Goal: Transaction & Acquisition: Purchase product/service

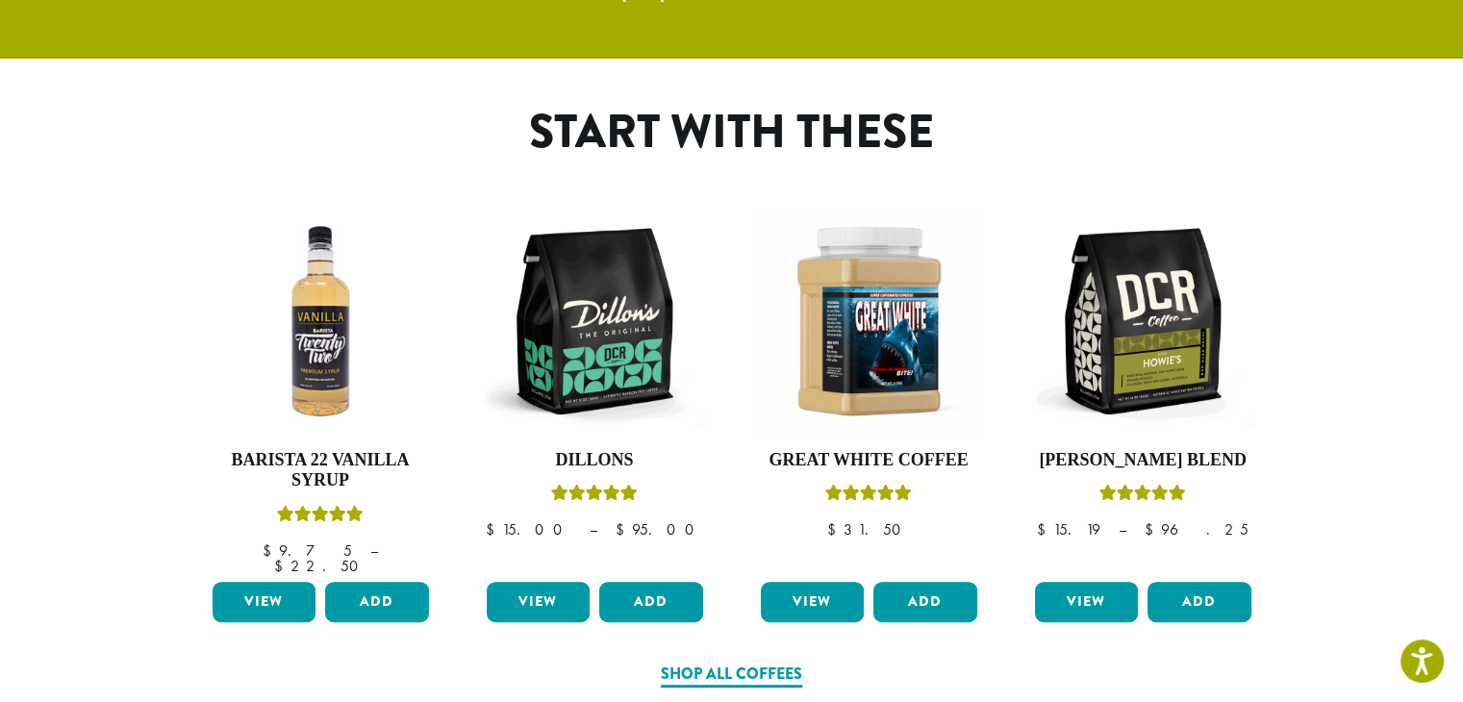
scroll to position [1154, 0]
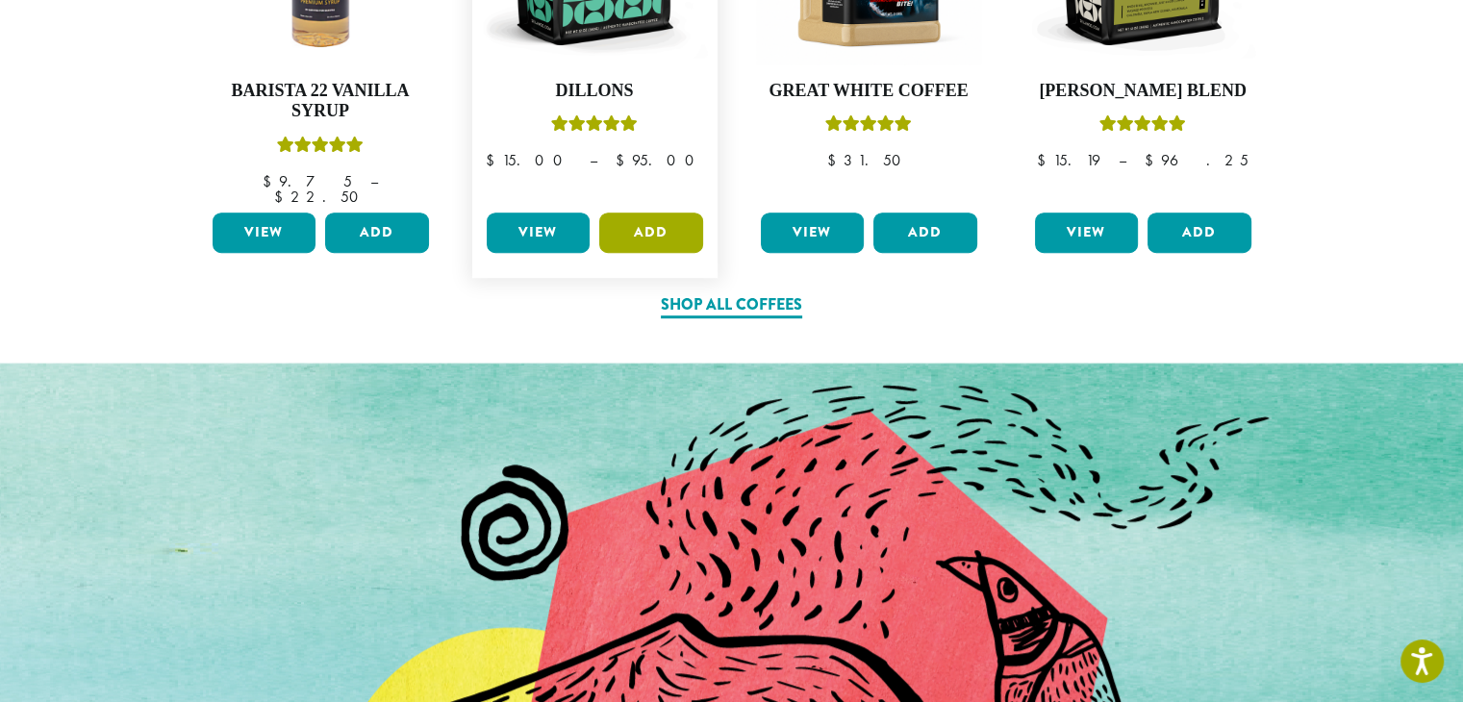
click at [652, 216] on button "Add" at bounding box center [651, 233] width 104 height 40
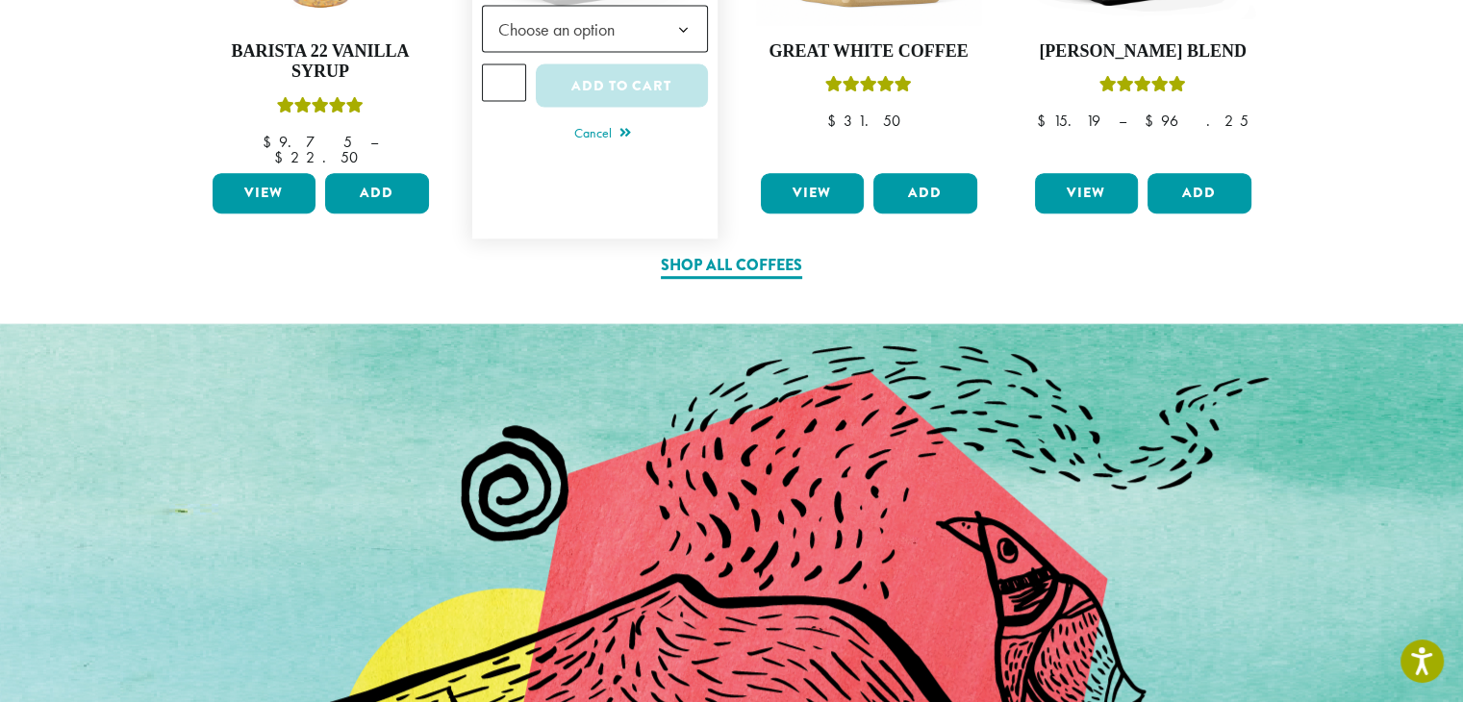
scroll to position [1058, 0]
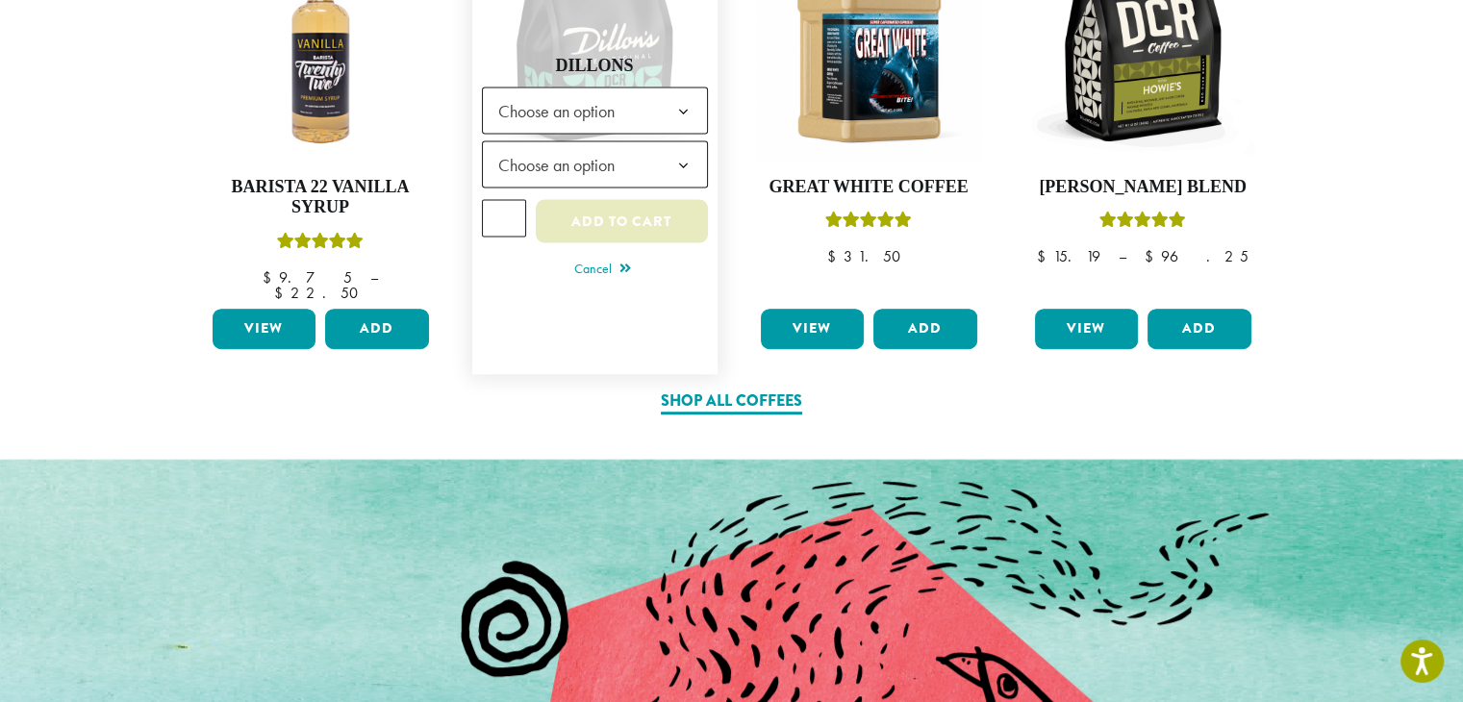
click at [593, 214] on button "Add to cart" at bounding box center [621, 221] width 171 height 43
click at [608, 212] on button "Add to cart" at bounding box center [621, 221] width 171 height 43
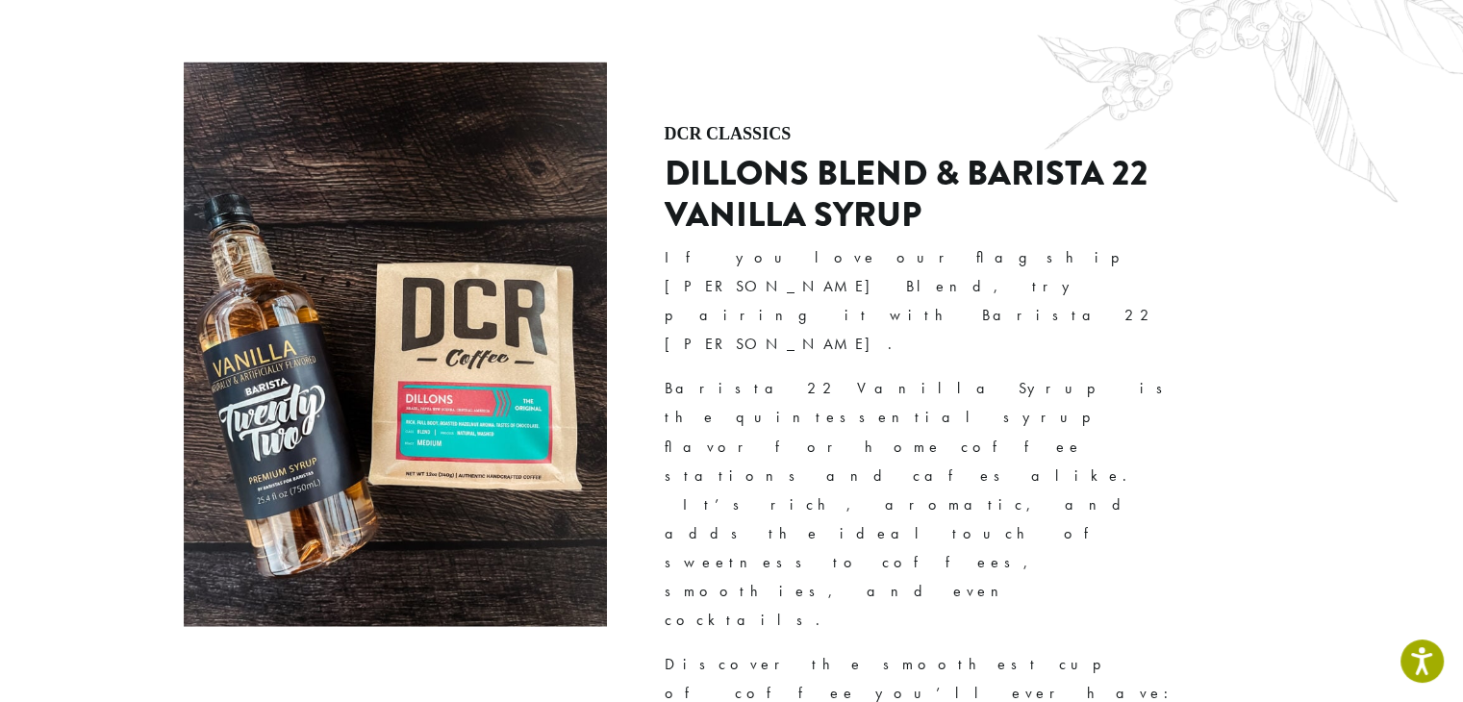
scroll to position [4085, 0]
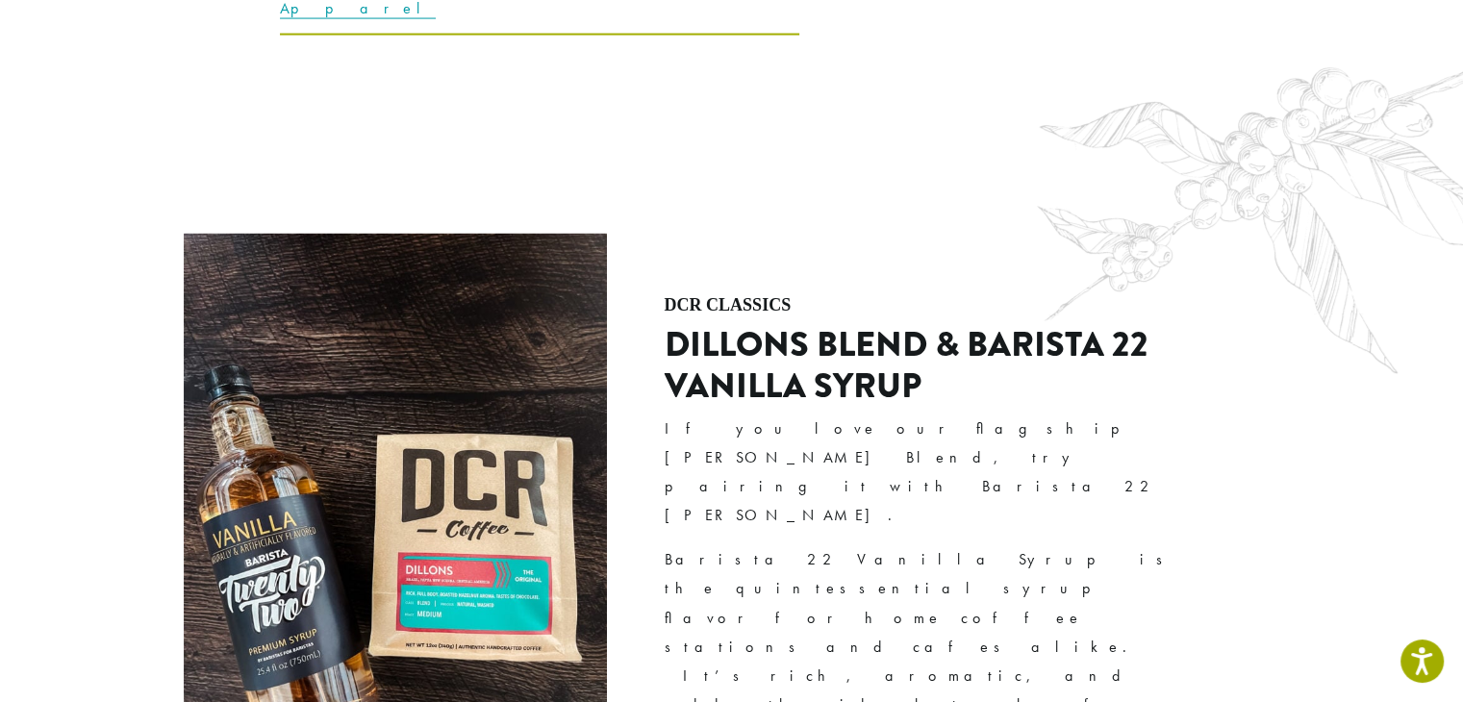
type input "**********"
type input "***"
type input "*********"
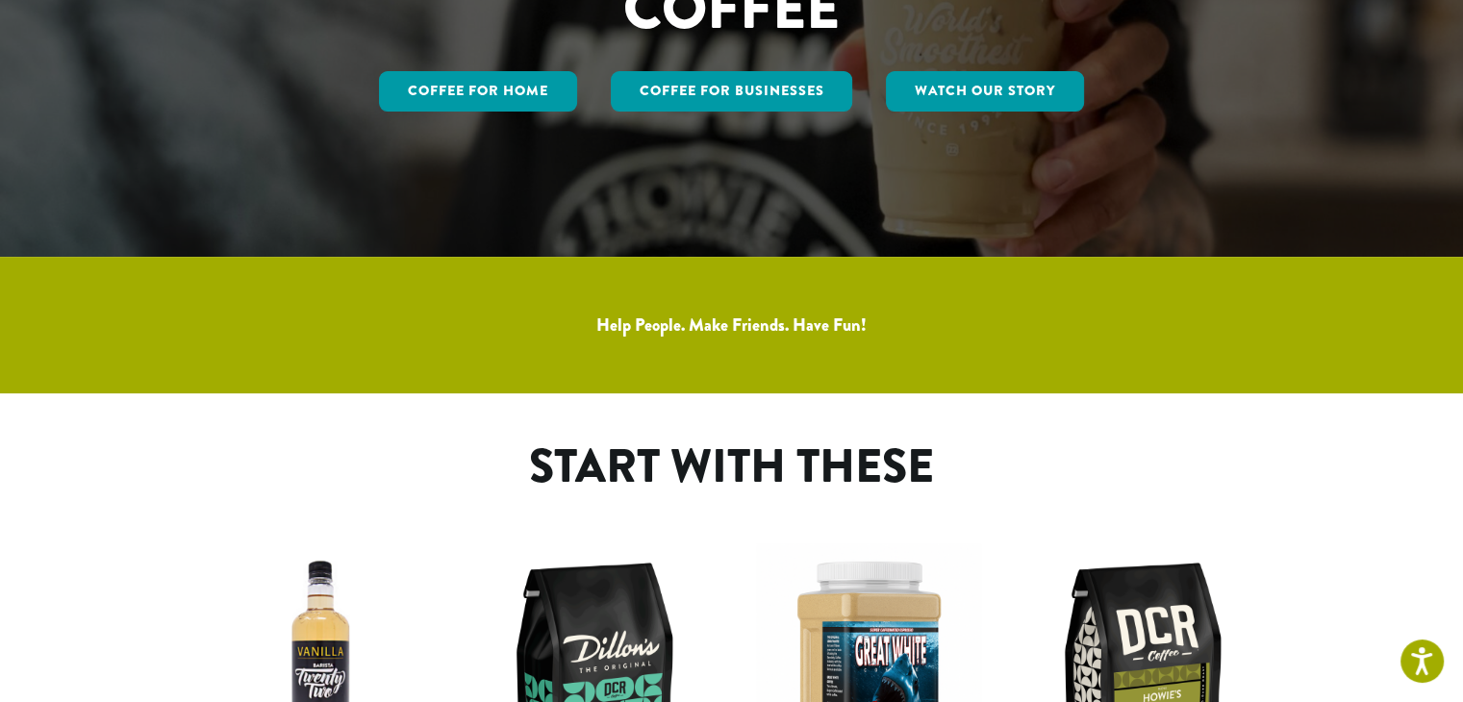
scroll to position [0, 0]
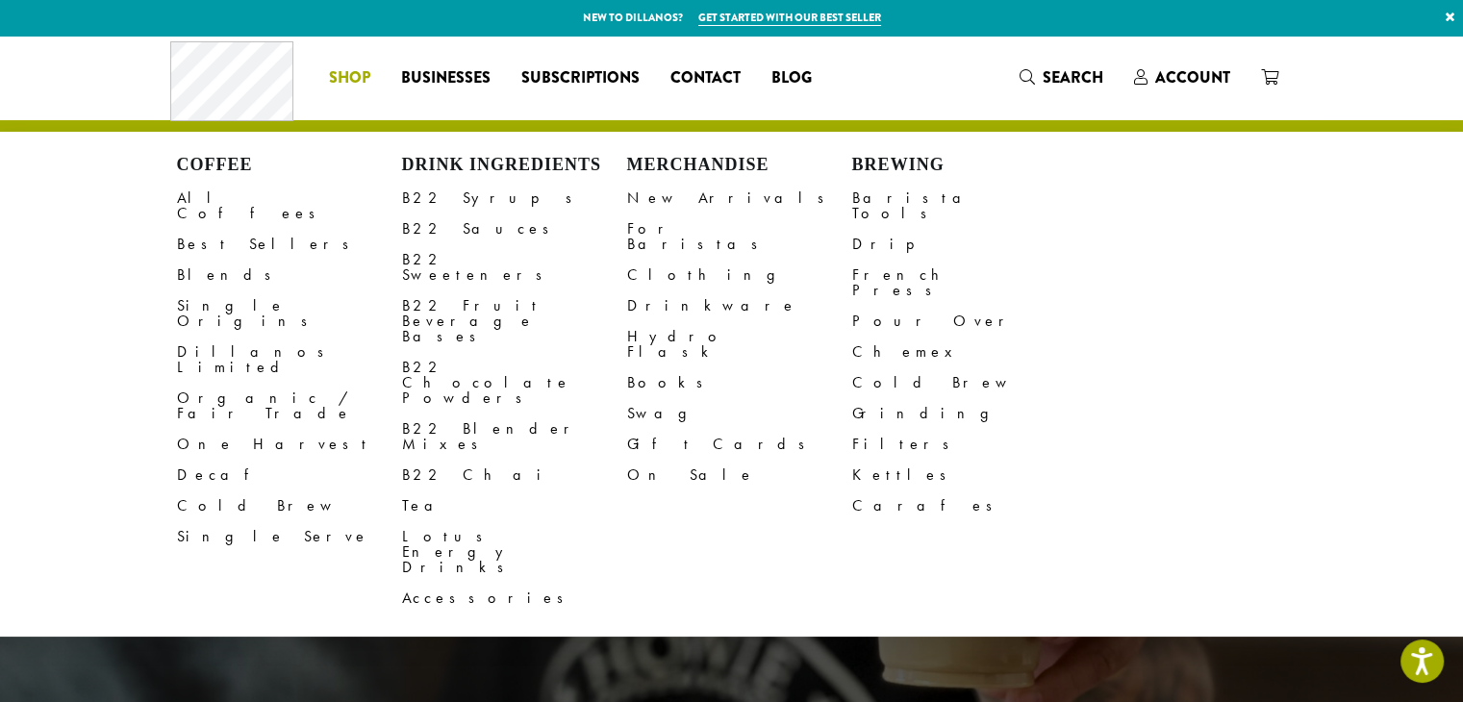
click at [362, 84] on span "Shop" at bounding box center [349, 78] width 41 height 24
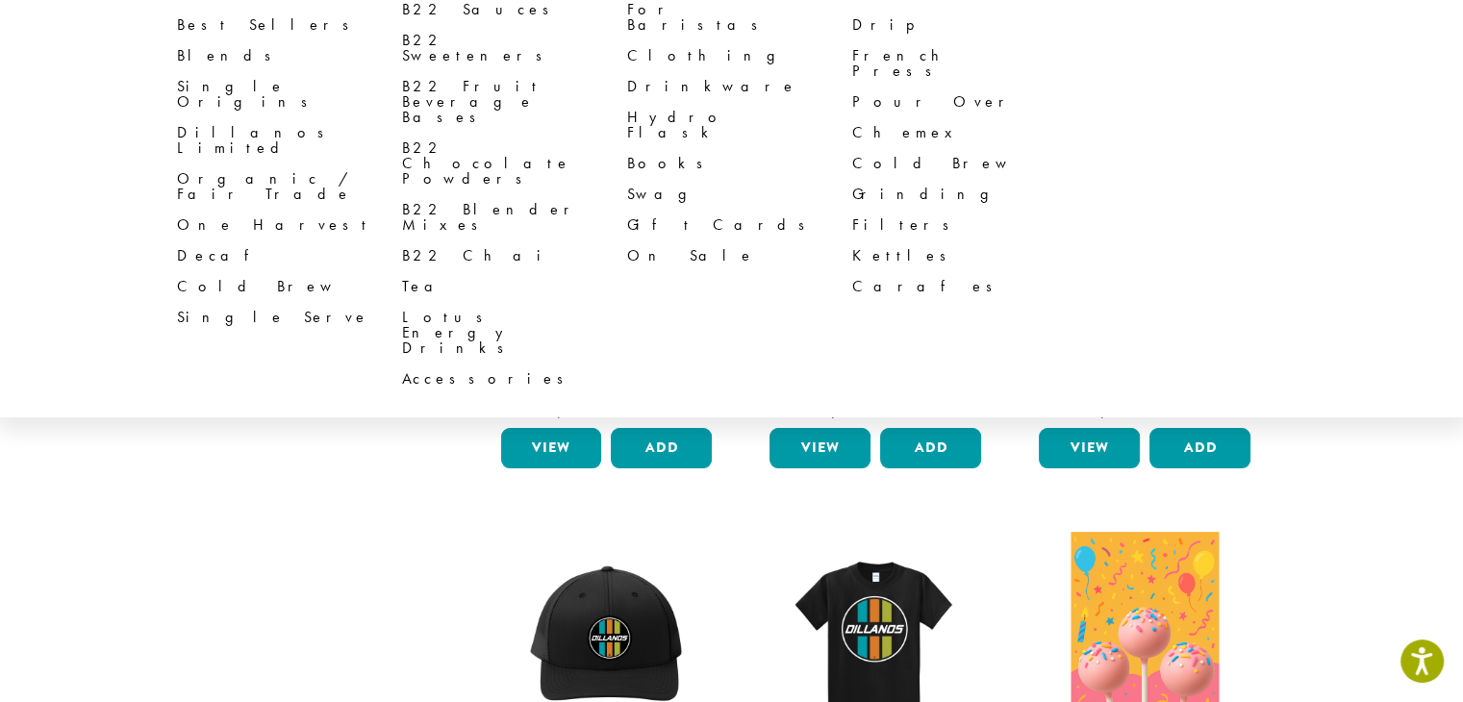
scroll to position [288, 0]
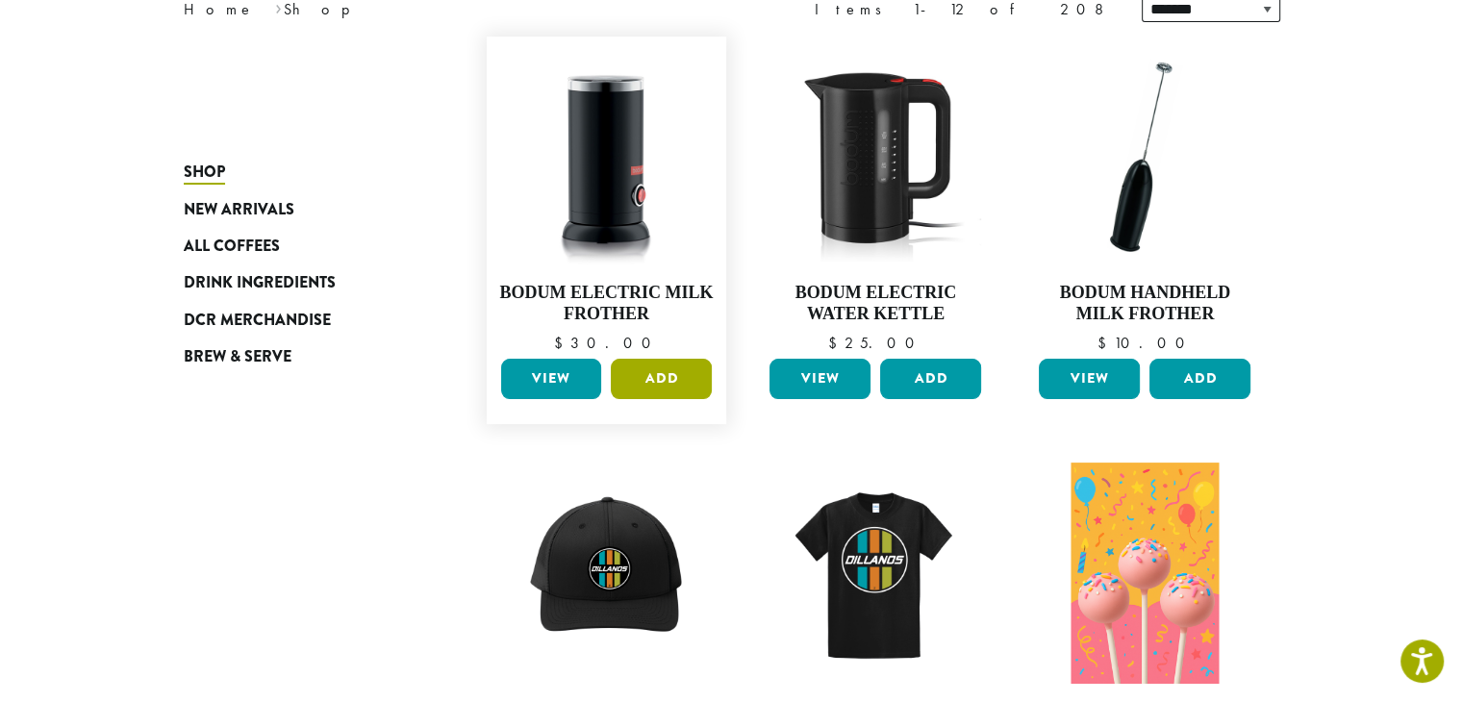
click at [654, 391] on button "Add" at bounding box center [661, 379] width 101 height 40
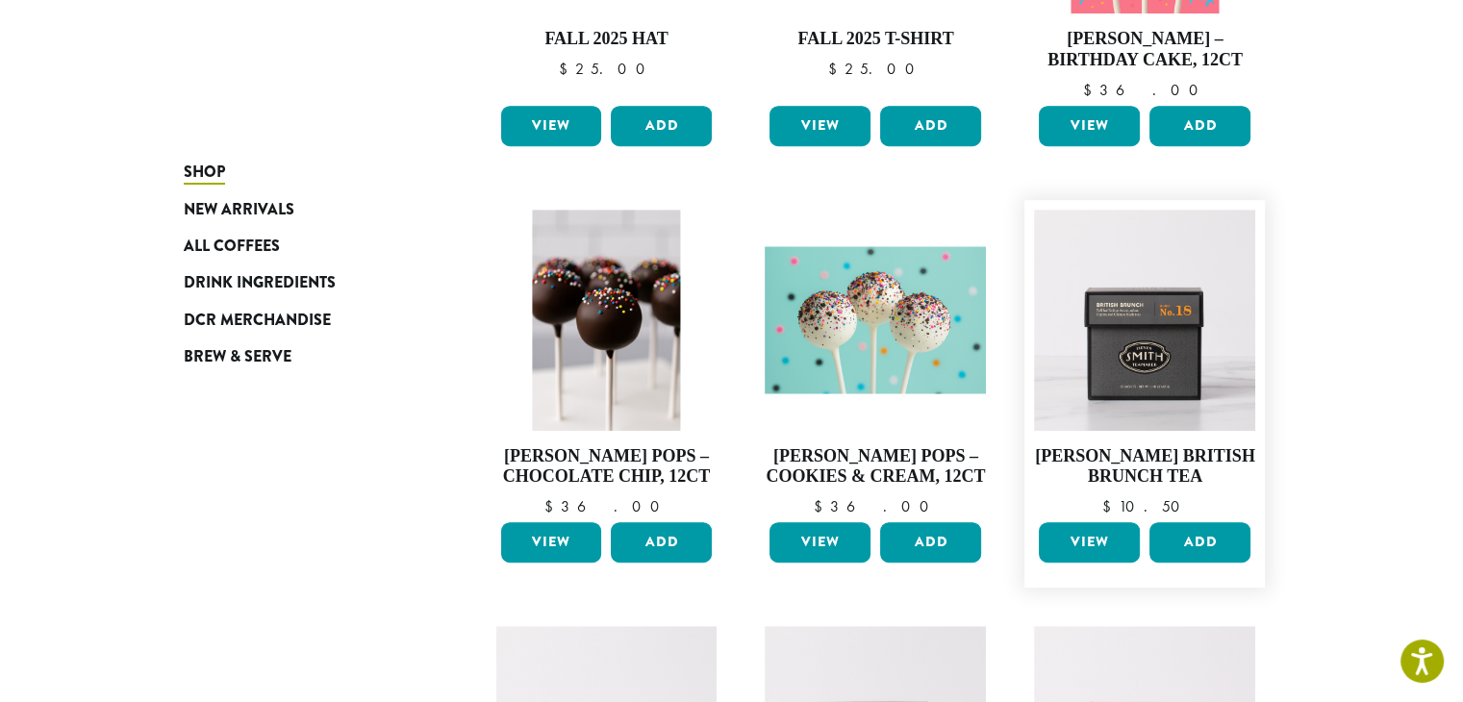
scroll to position [962, 0]
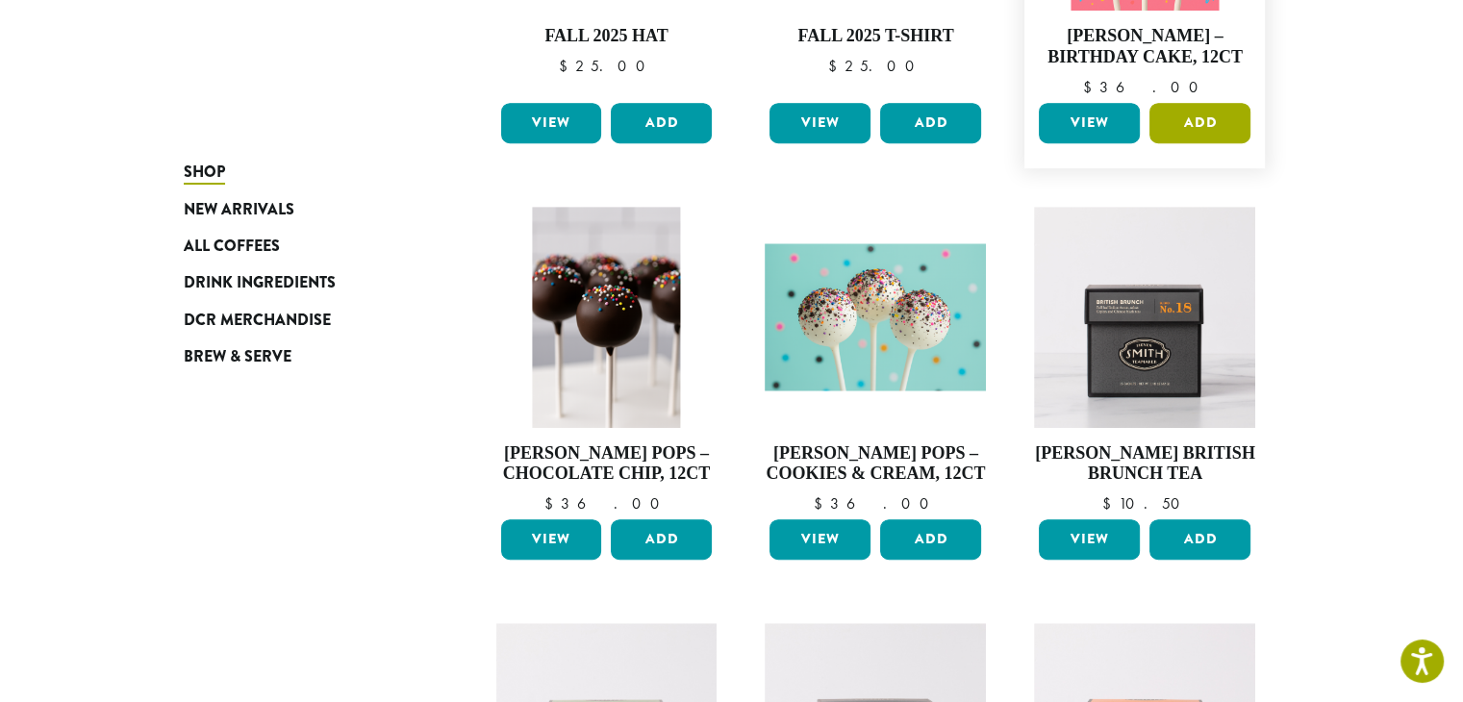
click at [1165, 113] on button "Add" at bounding box center [1199, 123] width 101 height 40
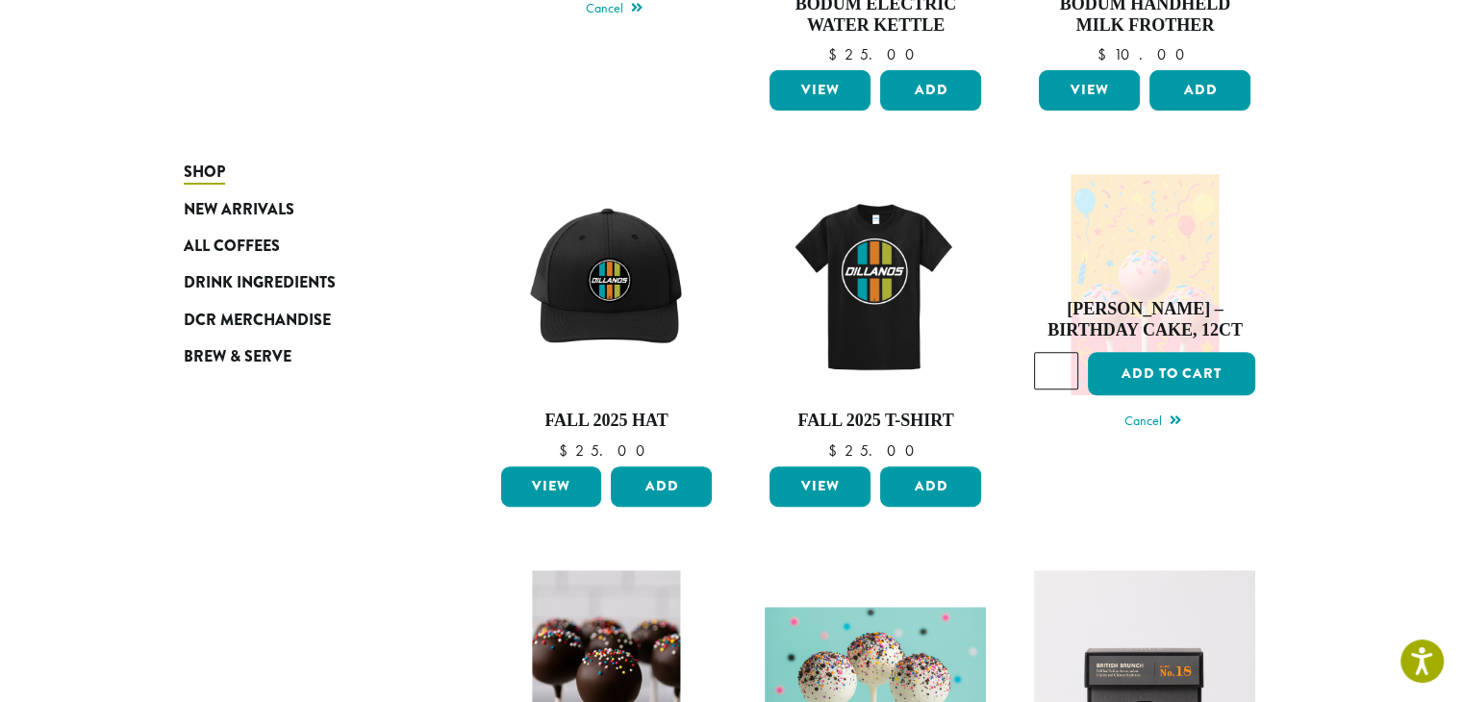
scroll to position [0, 0]
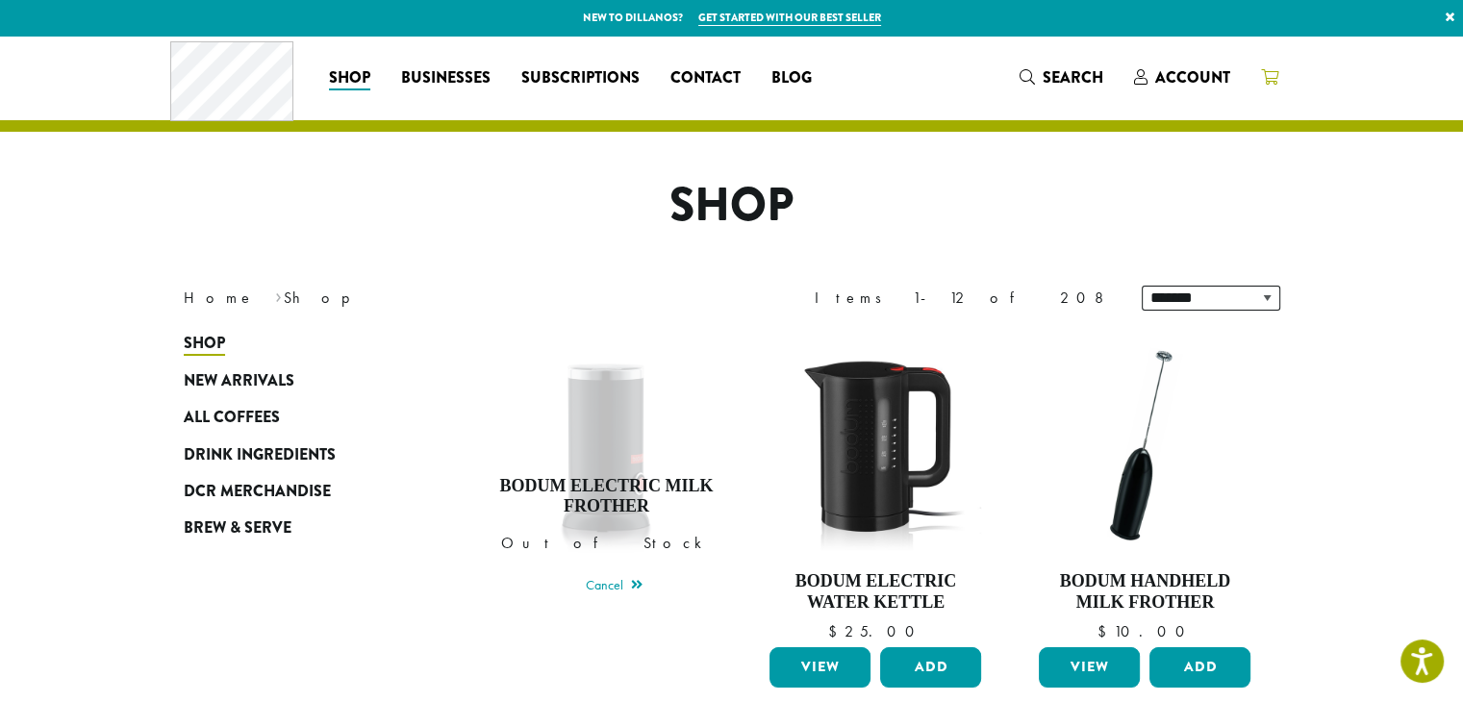
click at [1265, 75] on icon at bounding box center [1269, 76] width 17 height 15
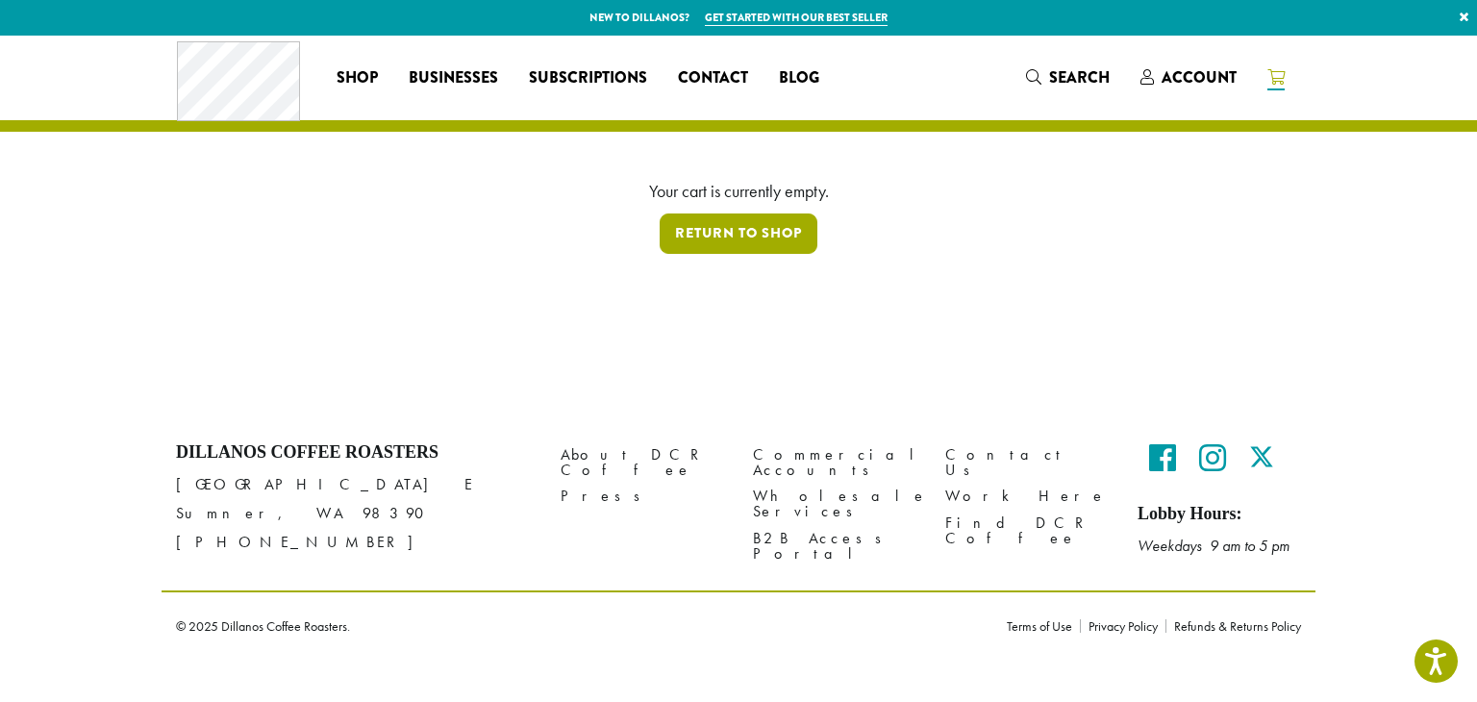
click at [795, 235] on link "Return to shop" at bounding box center [739, 233] width 158 height 40
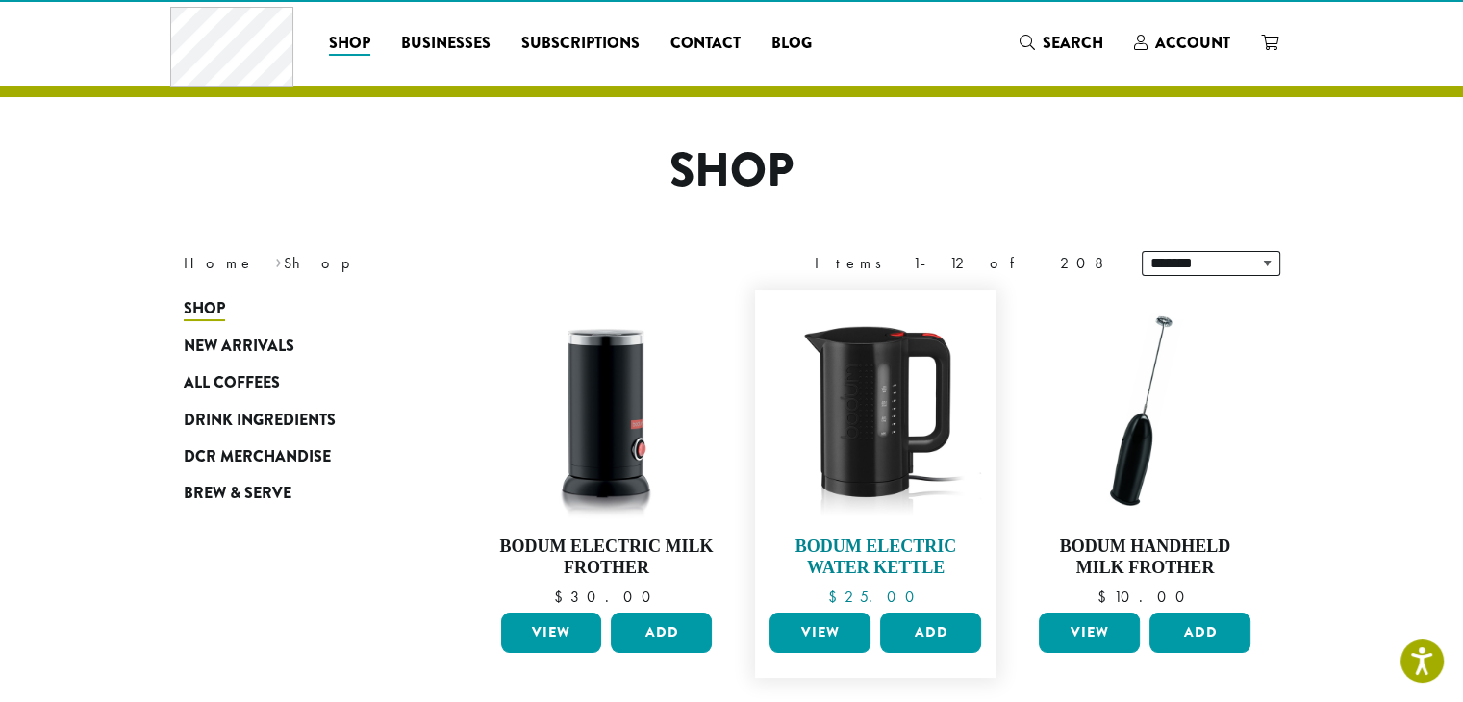
scroll to position [96, 0]
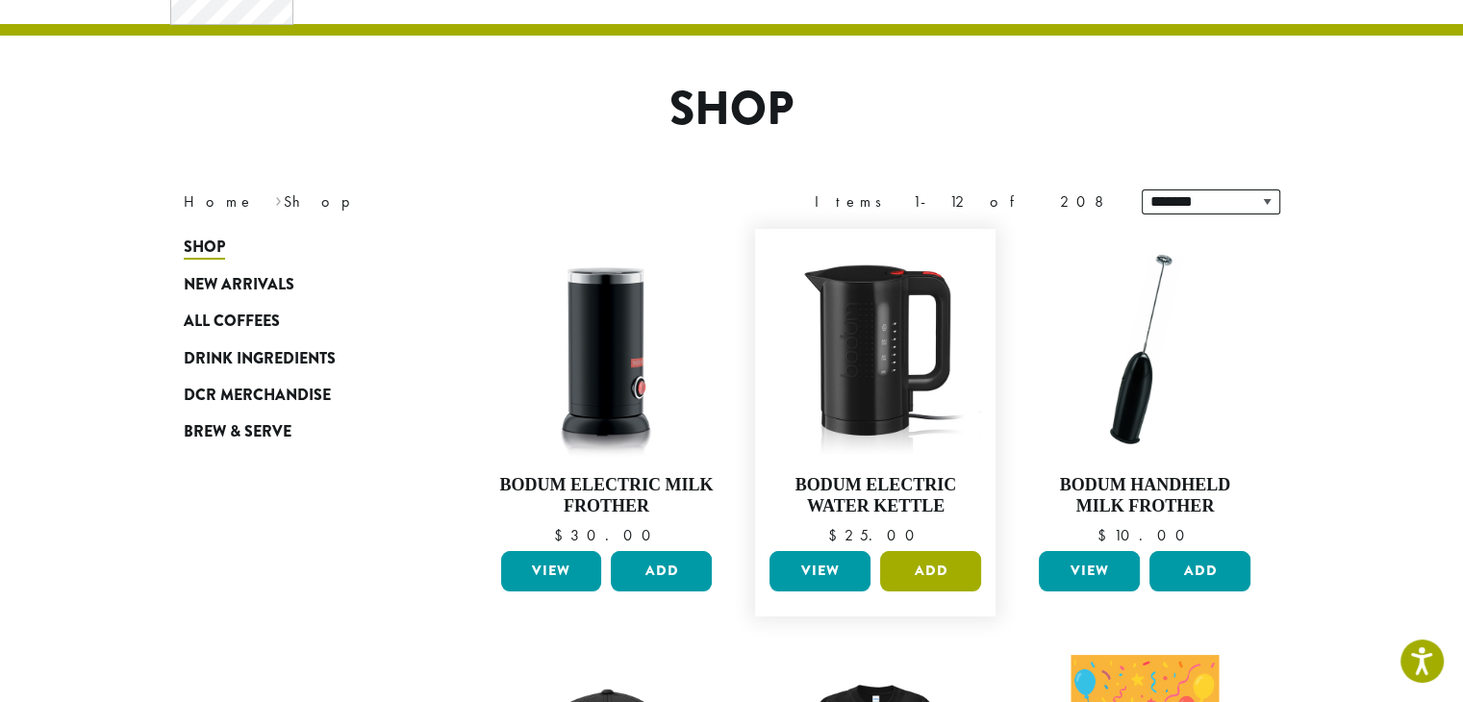
click at [918, 569] on button "Add" at bounding box center [930, 571] width 101 height 40
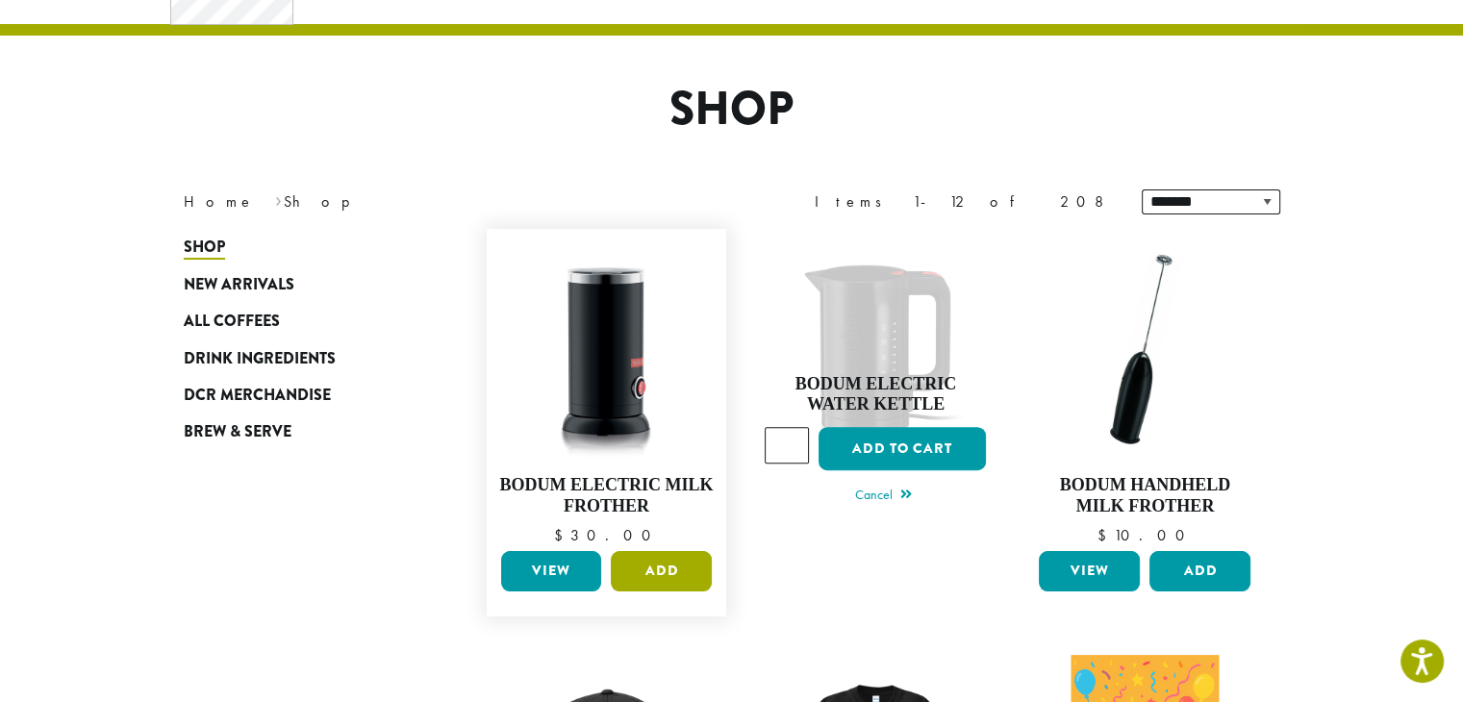
click at [673, 579] on button "Add" at bounding box center [661, 571] width 101 height 40
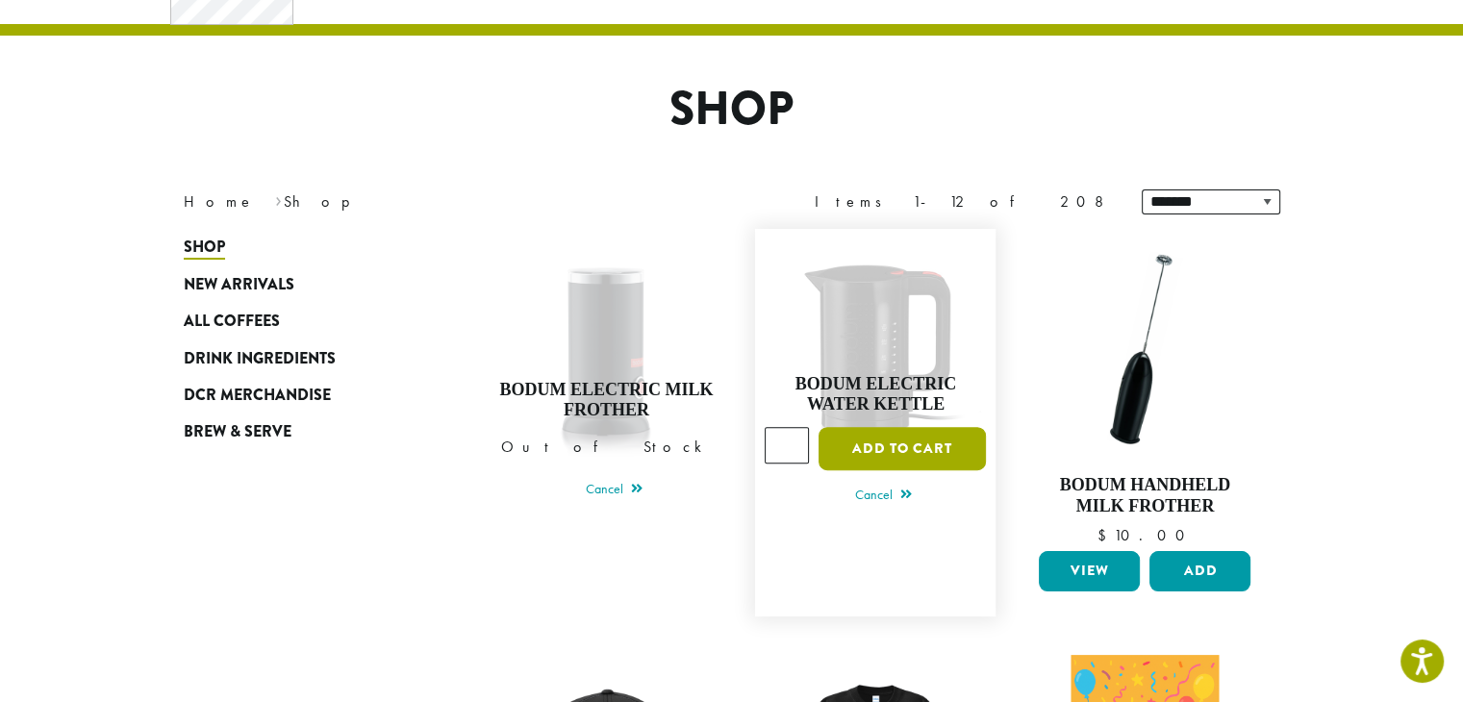
click at [895, 436] on button "Add to cart" at bounding box center [901, 448] width 167 height 43
click at [943, 445] on button "Add to cart" at bounding box center [901, 448] width 167 height 43
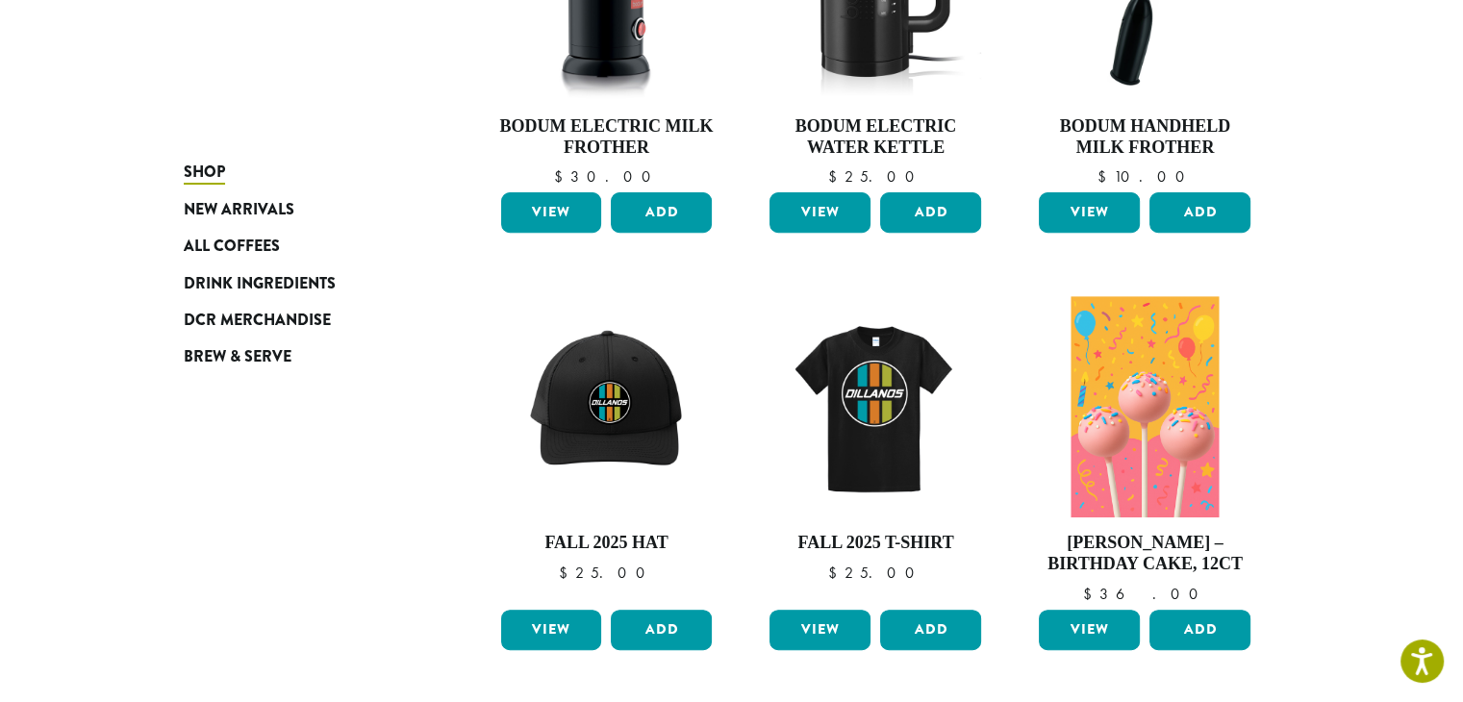
scroll to position [865, 0]
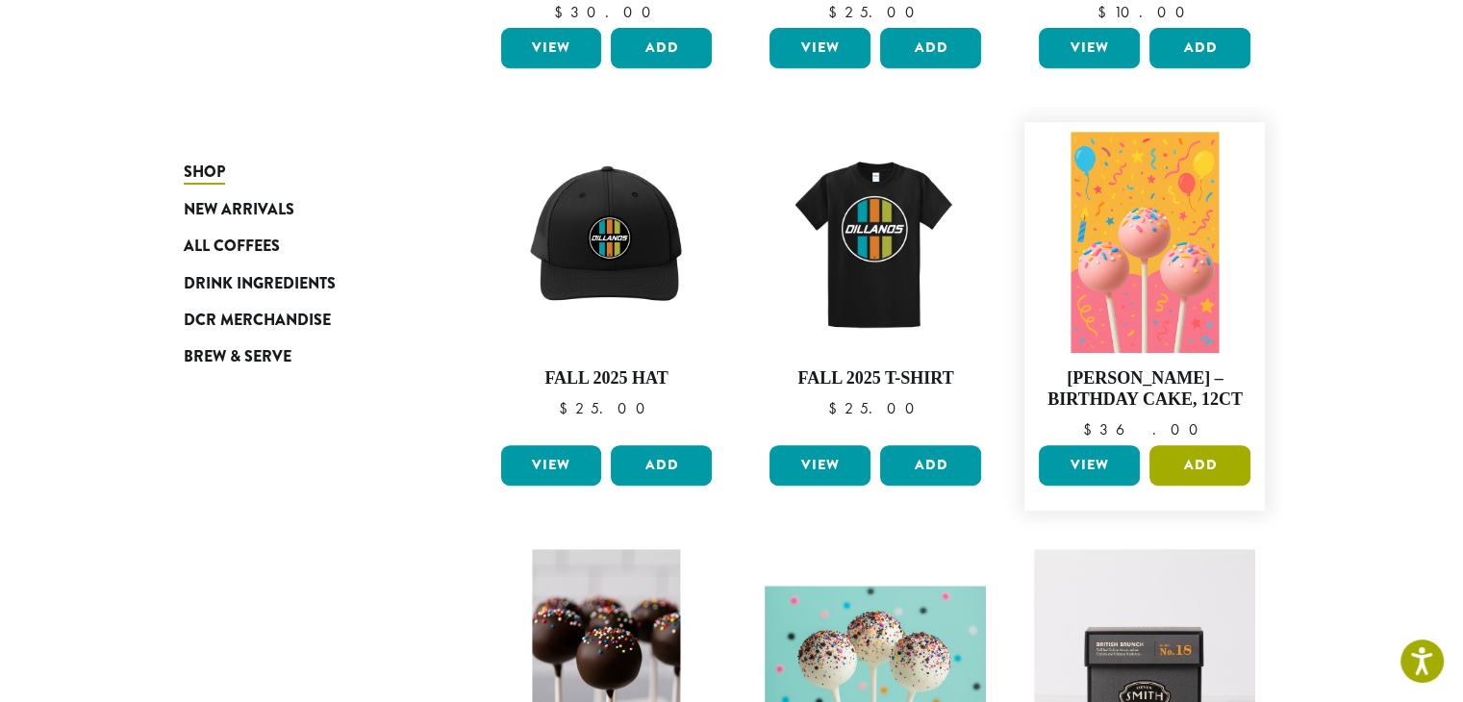
click at [1188, 445] on button "Add" at bounding box center [1199, 465] width 101 height 40
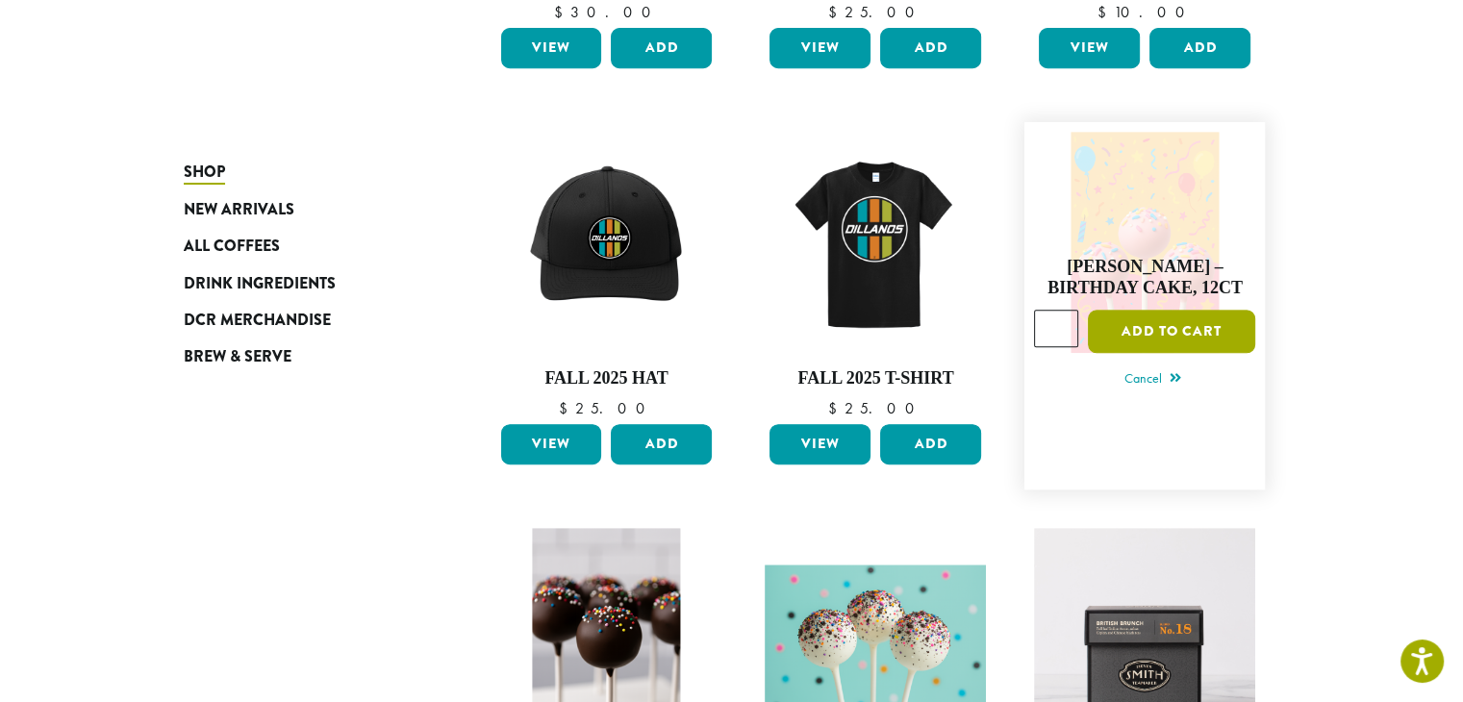
click at [1178, 311] on button "Add to cart" at bounding box center [1171, 332] width 167 height 43
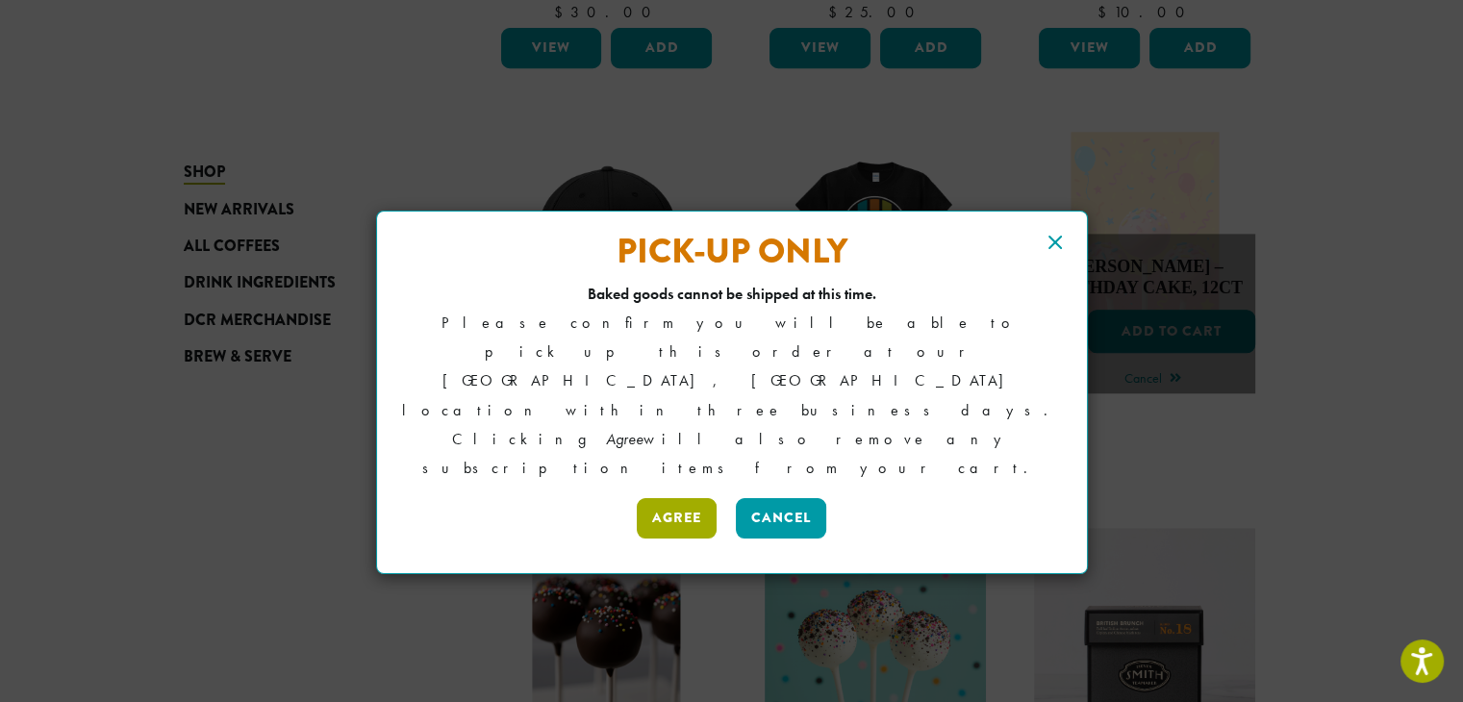
click at [697, 498] on button "Agree" at bounding box center [677, 518] width 80 height 40
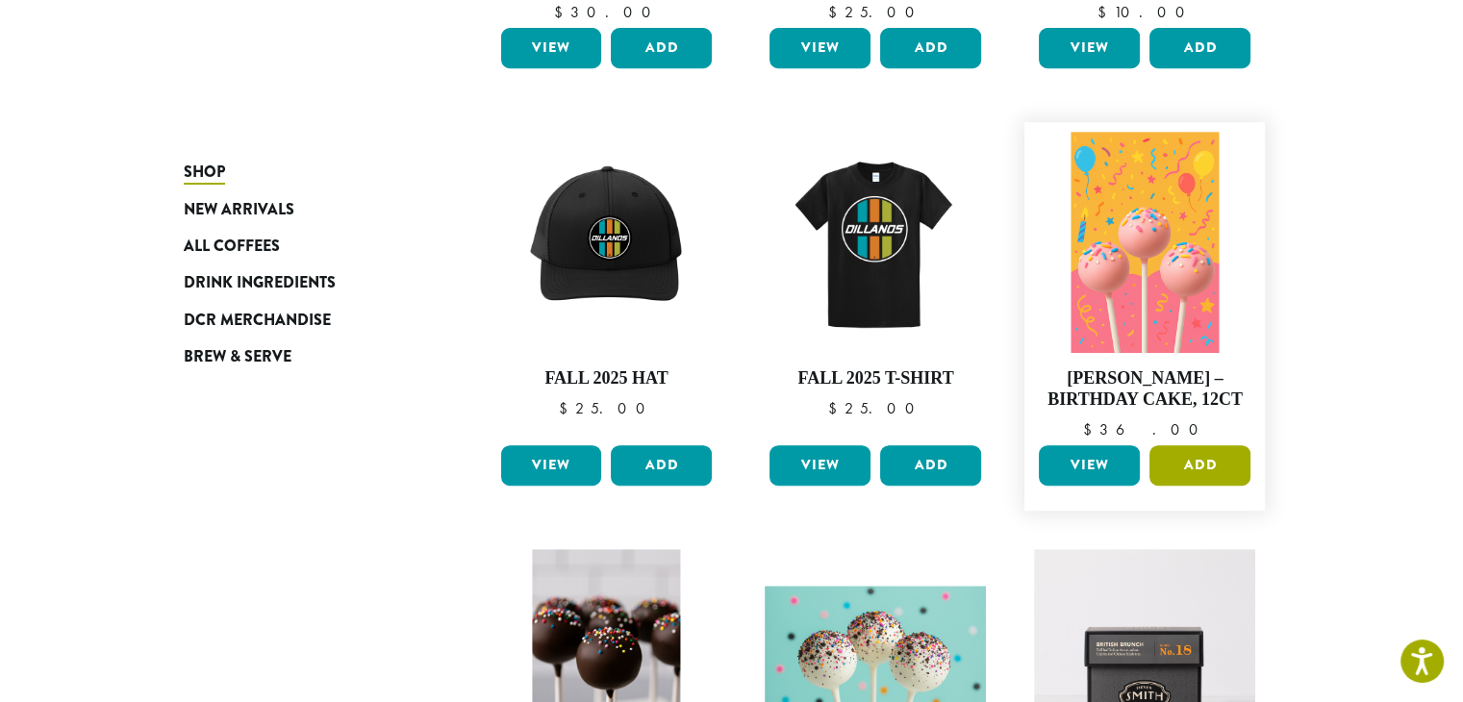
click at [1177, 445] on button "Add" at bounding box center [1199, 465] width 101 height 40
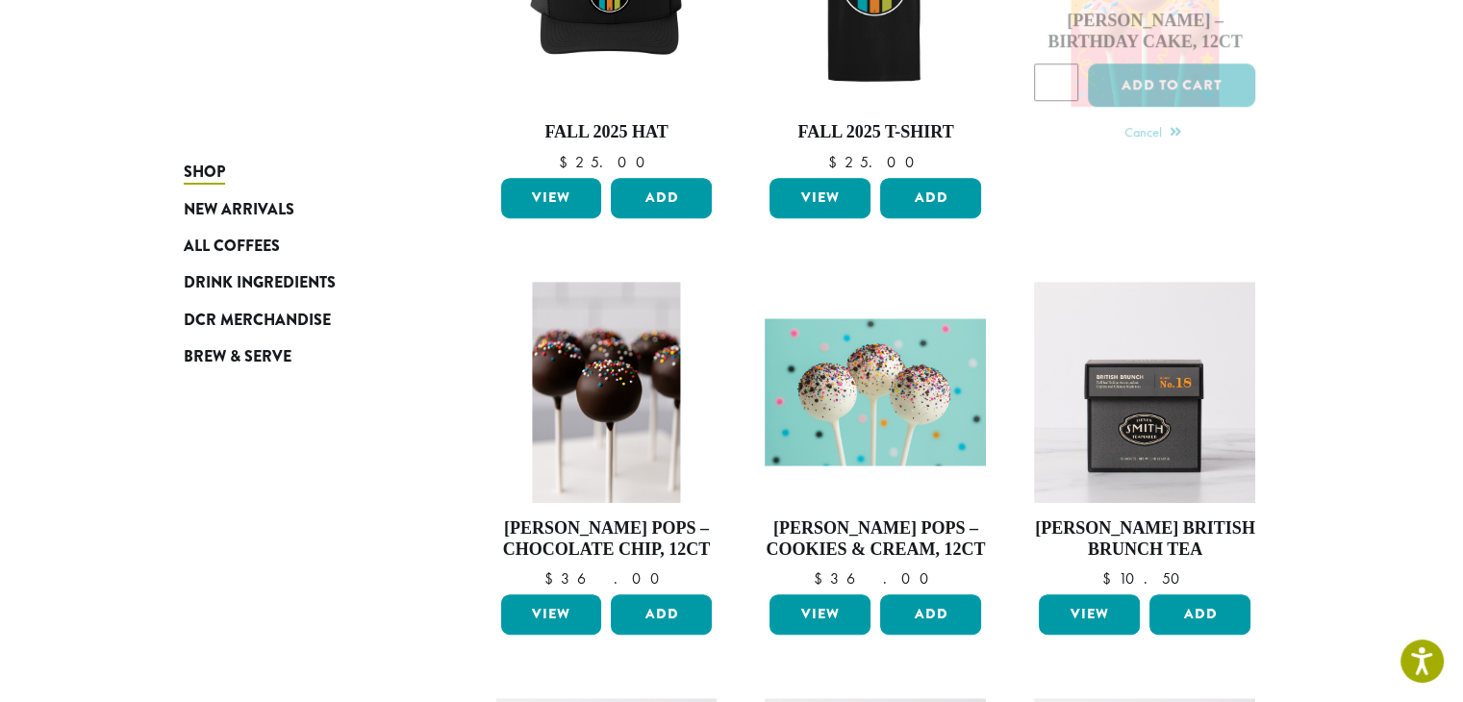
scroll to position [677, 0]
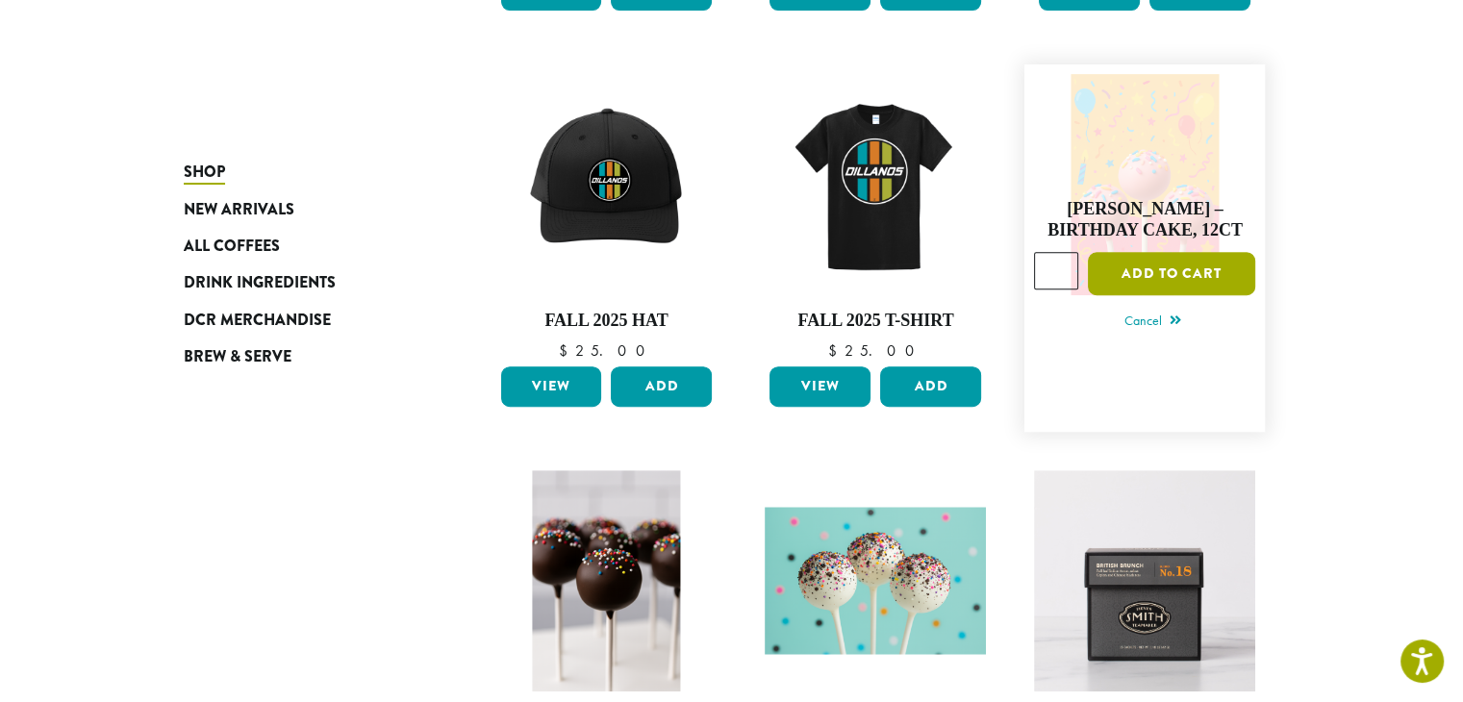
click at [1160, 270] on button "Add to cart" at bounding box center [1171, 274] width 167 height 43
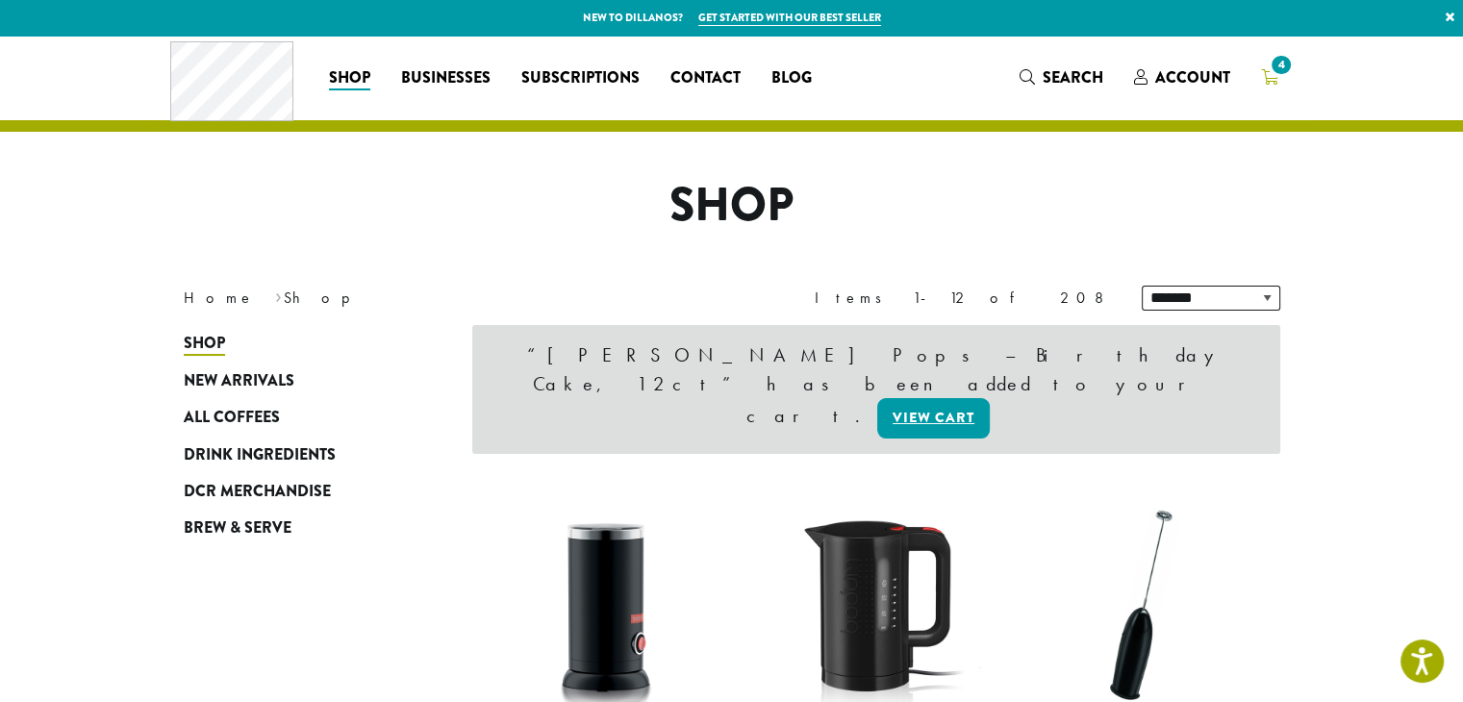
click at [1281, 79] on link "4" at bounding box center [1269, 78] width 48 height 32
click at [1278, 74] on span "4" at bounding box center [1280, 65] width 26 height 26
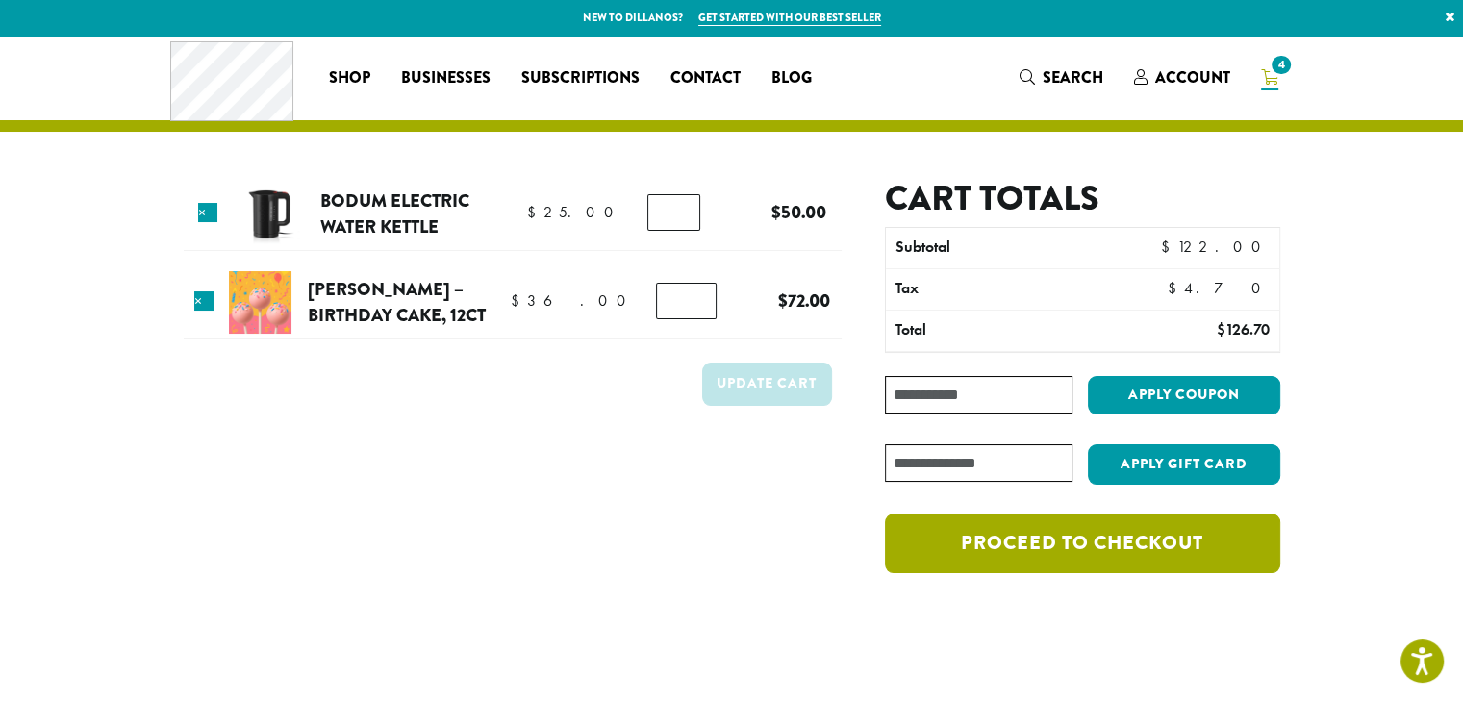
click at [1139, 540] on link "Proceed to checkout" at bounding box center [1082, 543] width 394 height 60
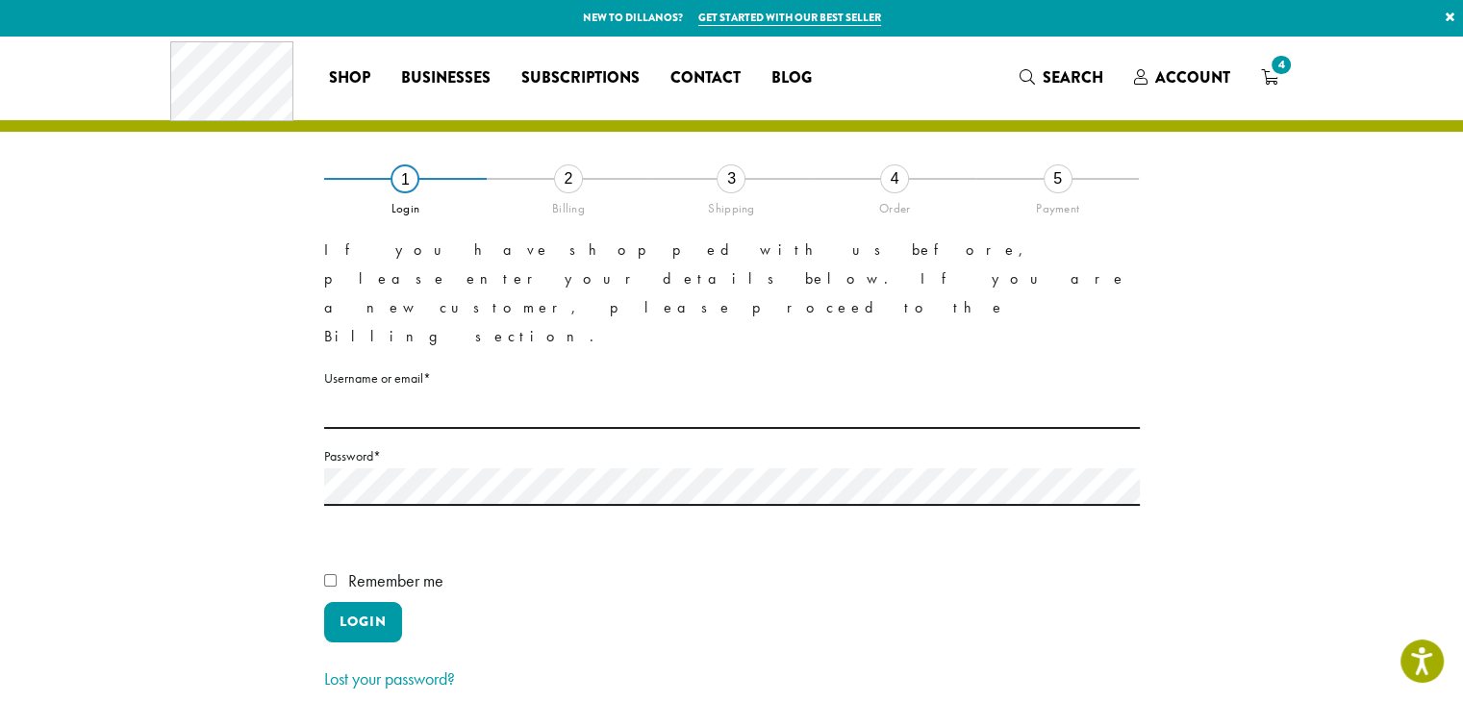
click at [1273, 51] on div "Coffee All Coffees Best Sellers Blends Single Origins Dillanos Limited Organic …" at bounding box center [731, 78] width 1123 height 80
click at [1271, 63] on span "4" at bounding box center [1280, 65] width 26 height 26
click at [1273, 79] on icon "4" at bounding box center [1269, 76] width 17 height 15
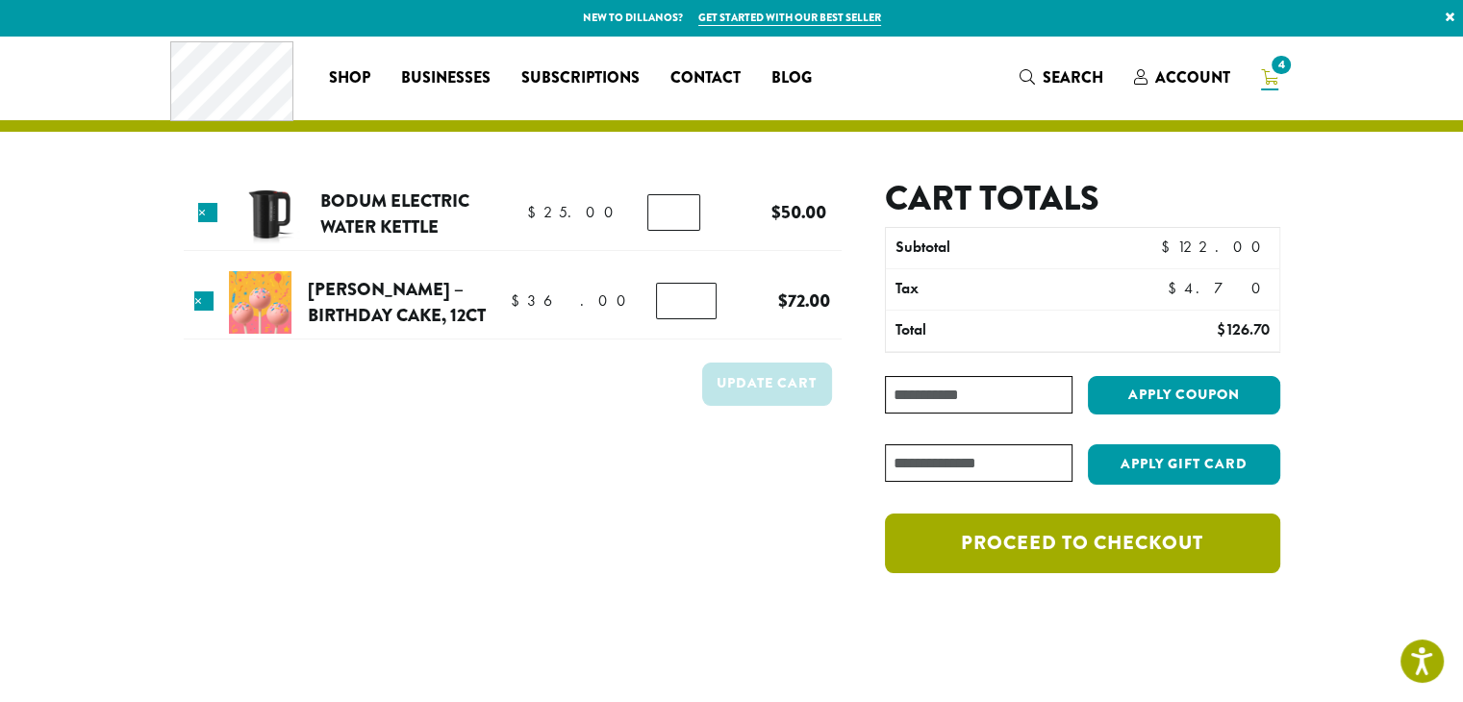
click at [1067, 543] on link "Proceed to checkout" at bounding box center [1082, 543] width 394 height 60
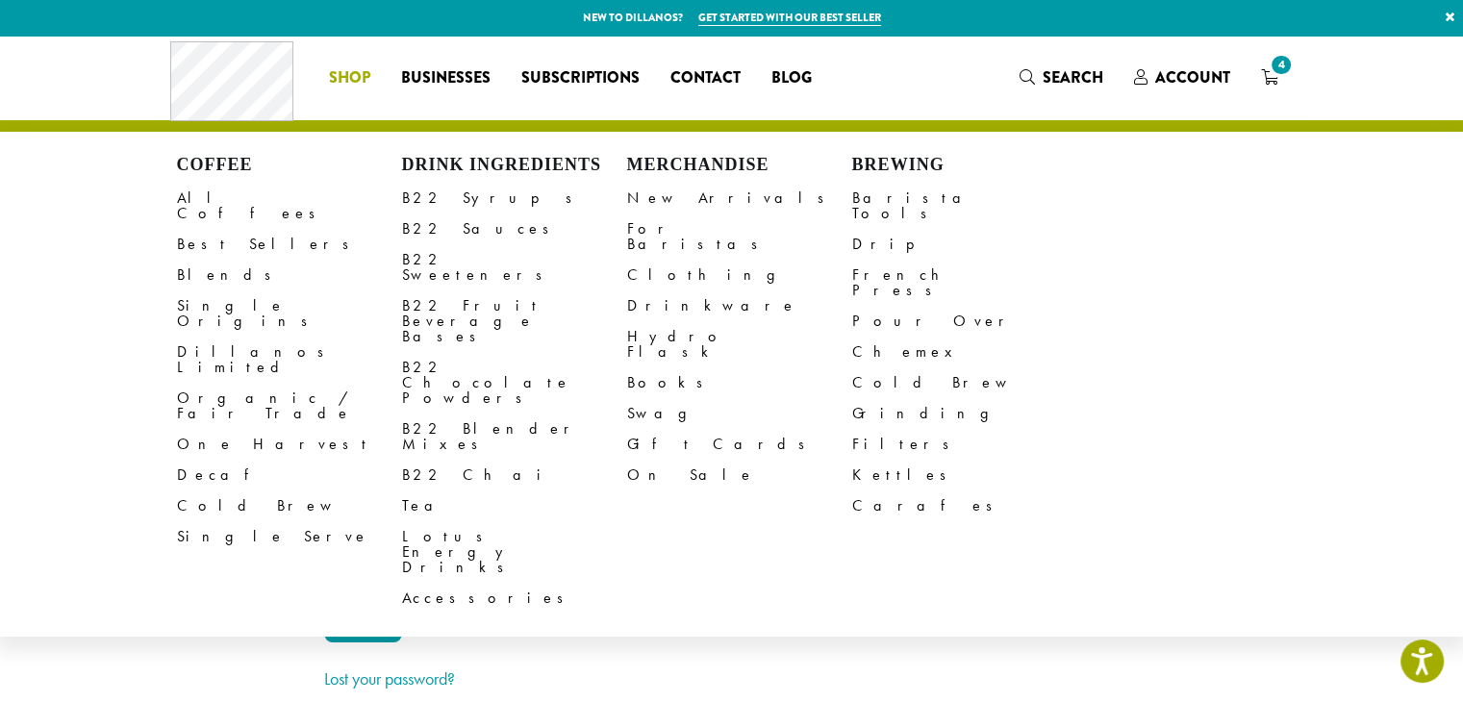
click at [345, 75] on span "Shop" at bounding box center [349, 78] width 41 height 24
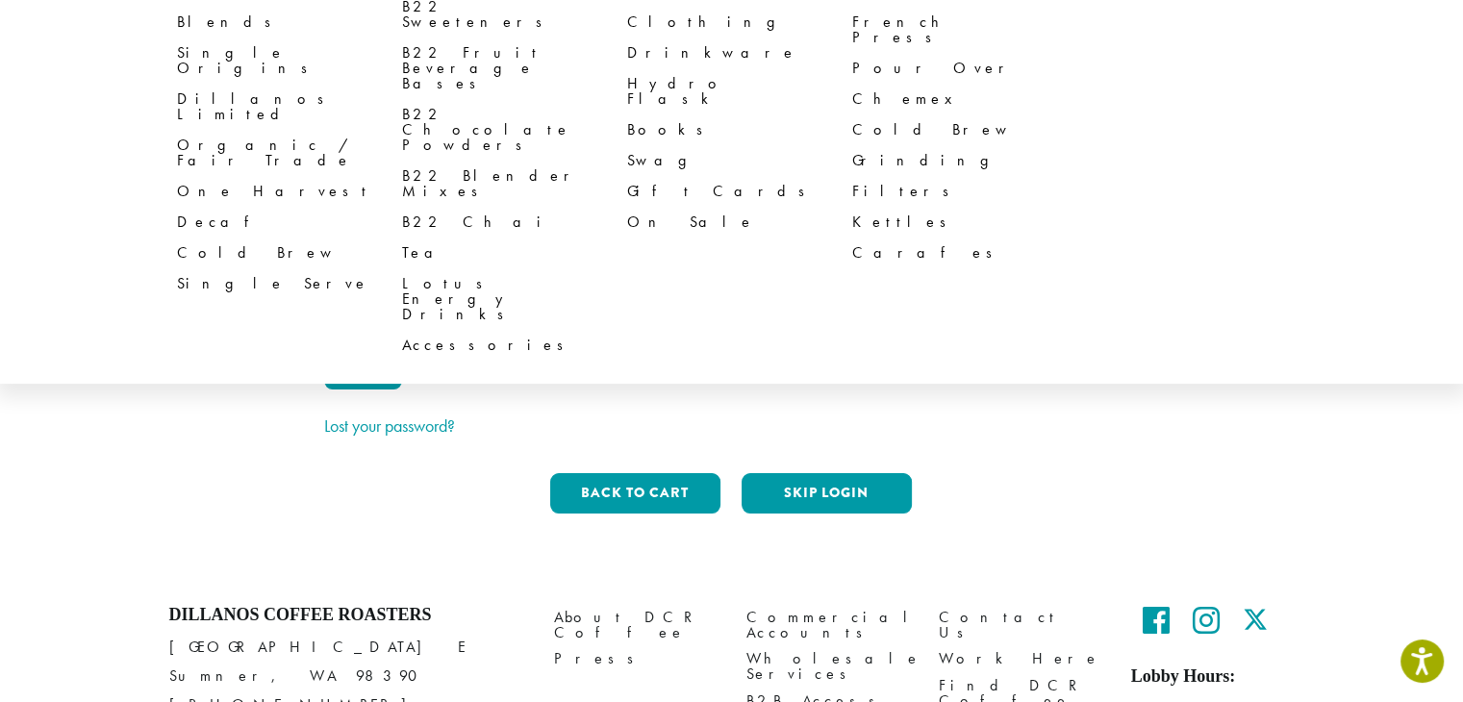
scroll to position [284, 0]
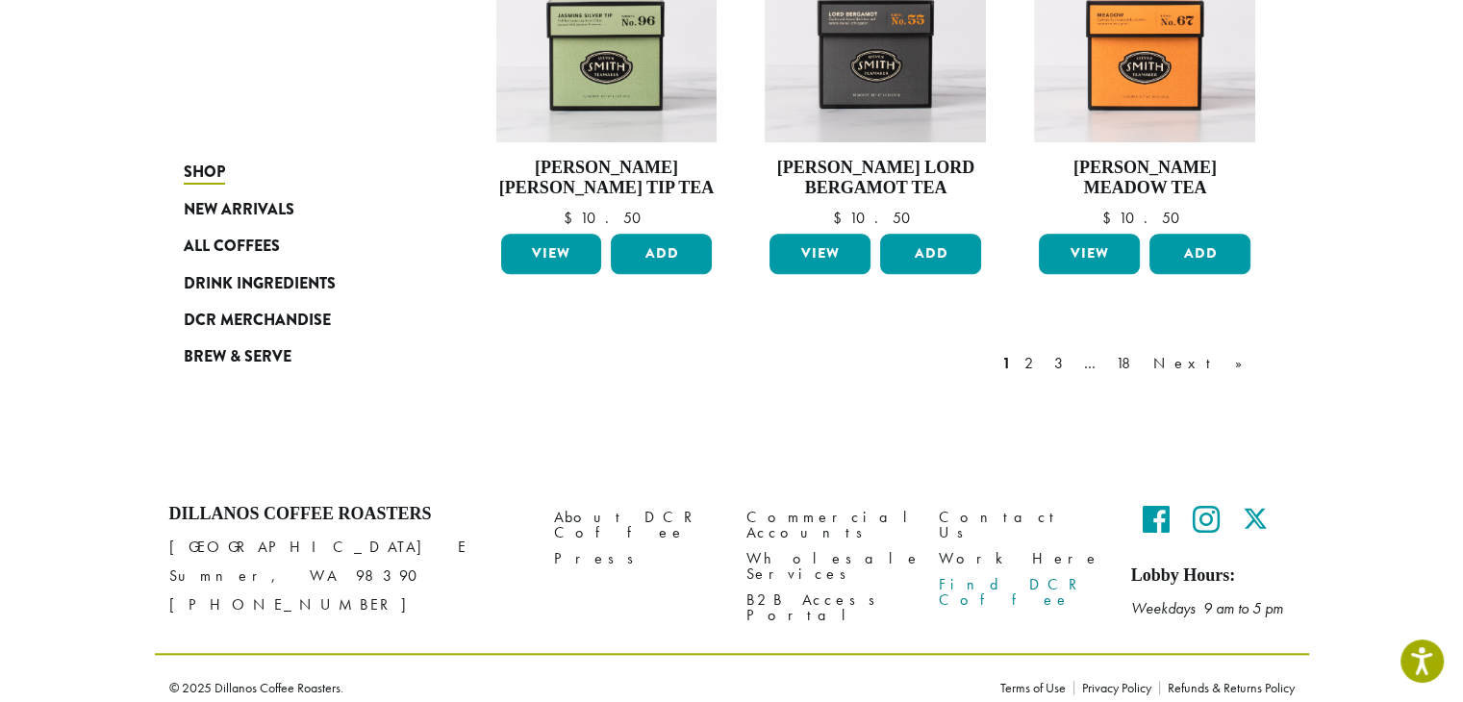
scroll to position [1680, 0]
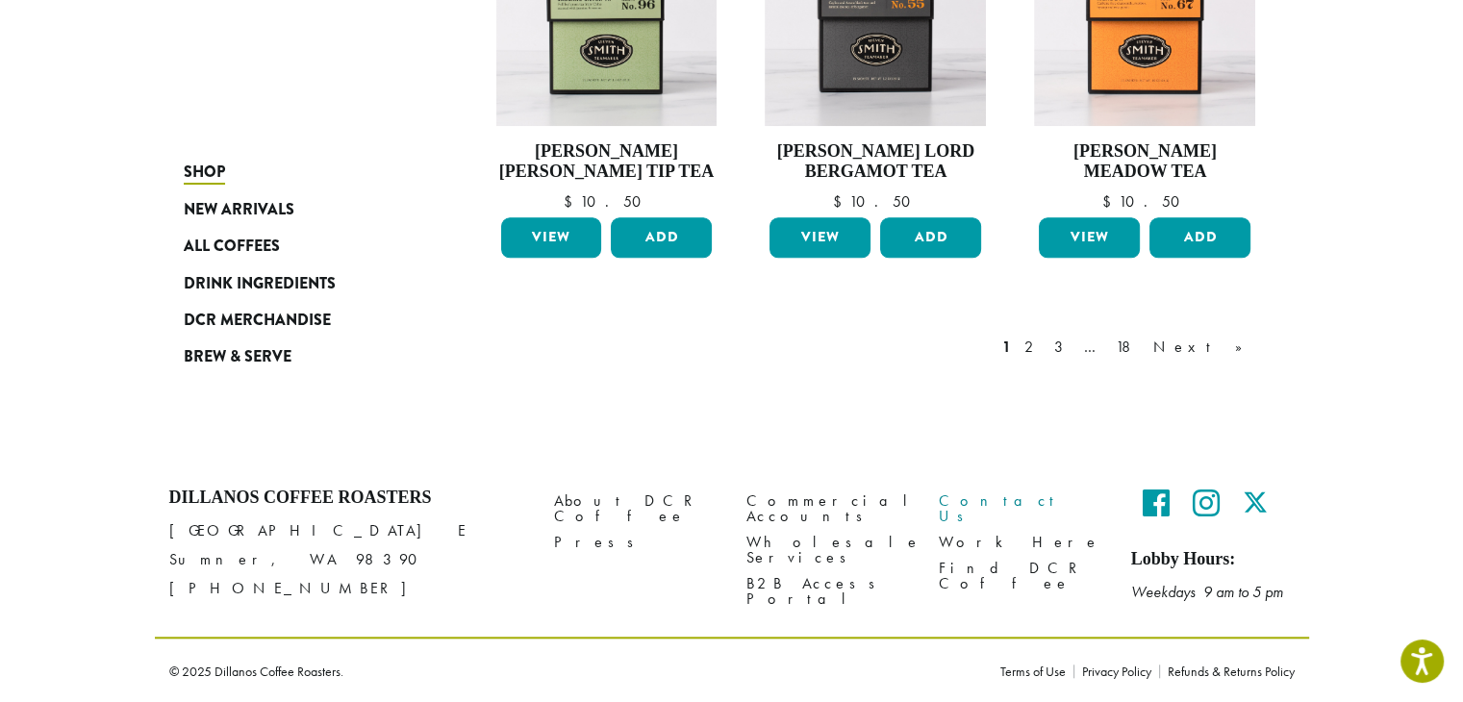
click at [962, 495] on link "Contact Us" at bounding box center [1020, 508] width 163 height 41
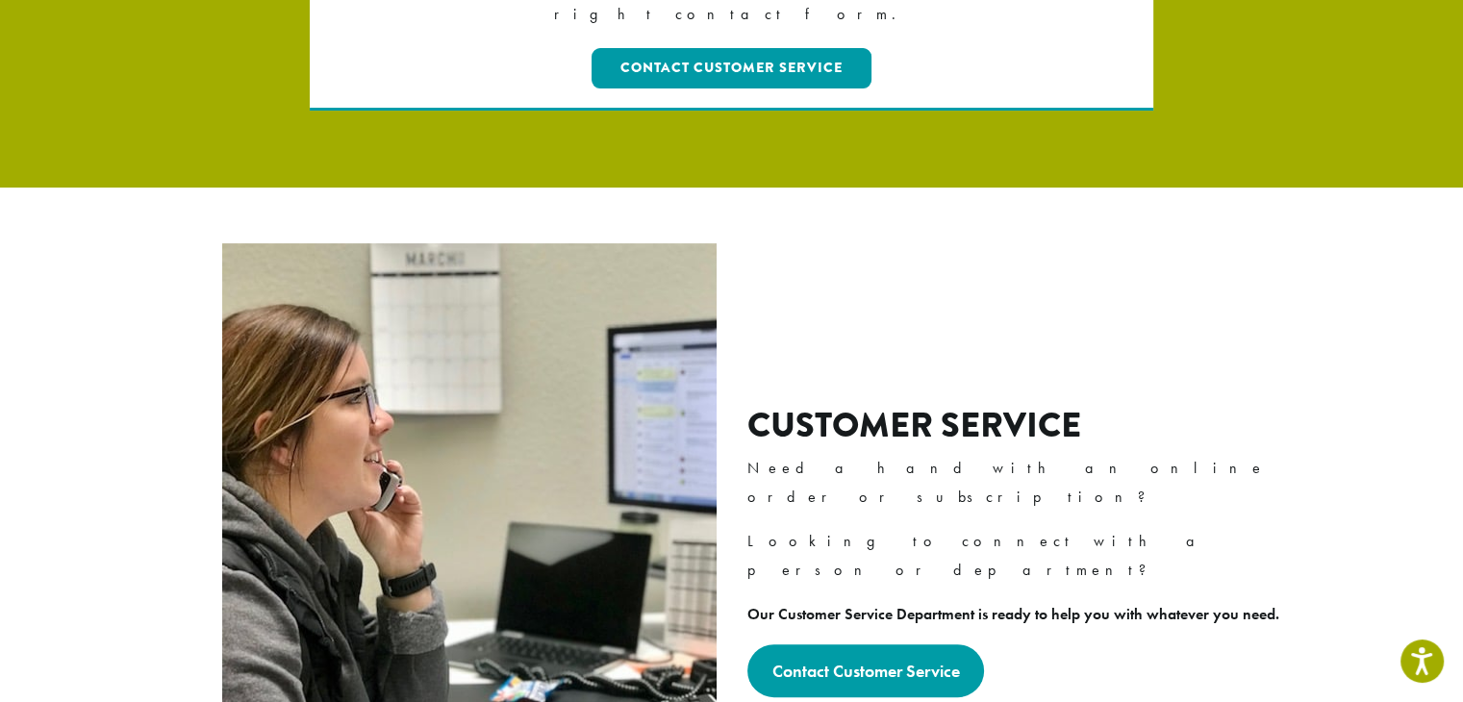
scroll to position [577, 0]
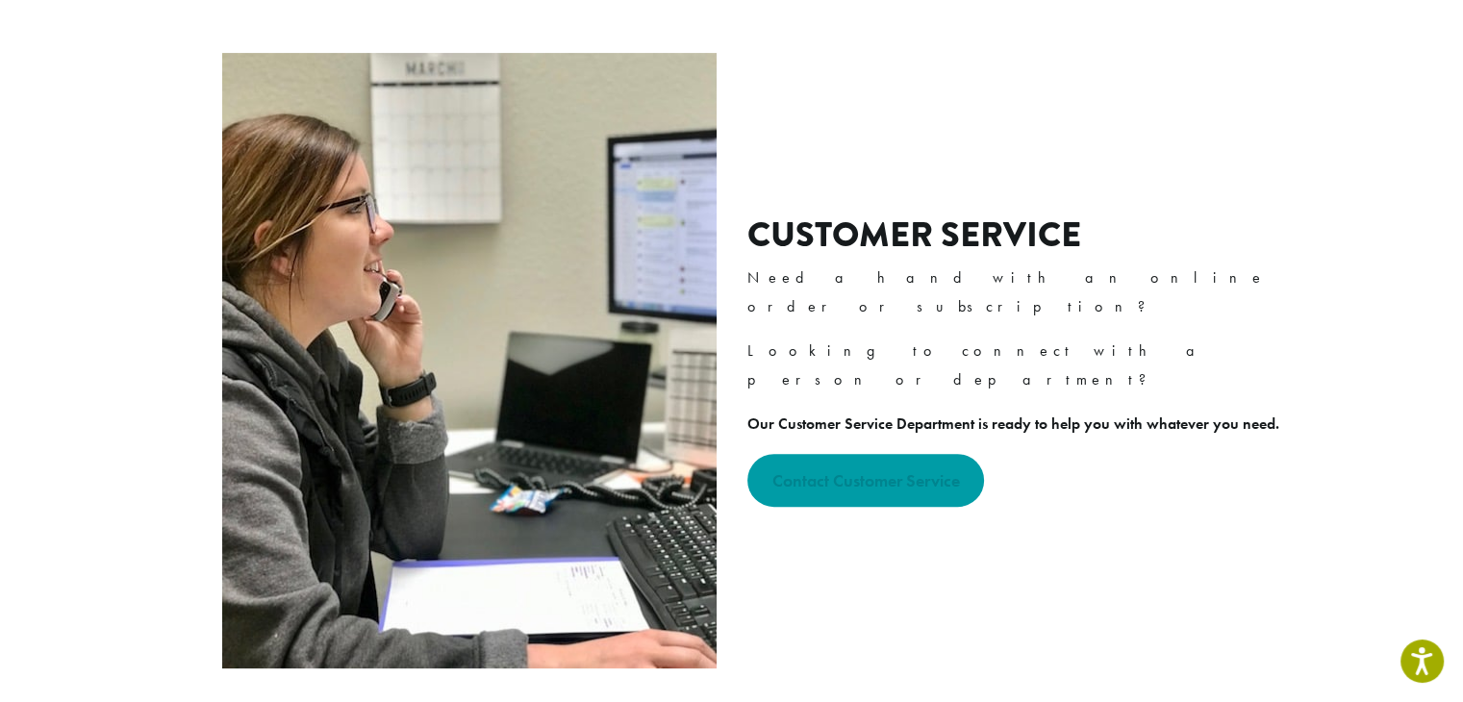
click at [869, 454] on link "Contact Customer Service" at bounding box center [866, 480] width 238 height 53
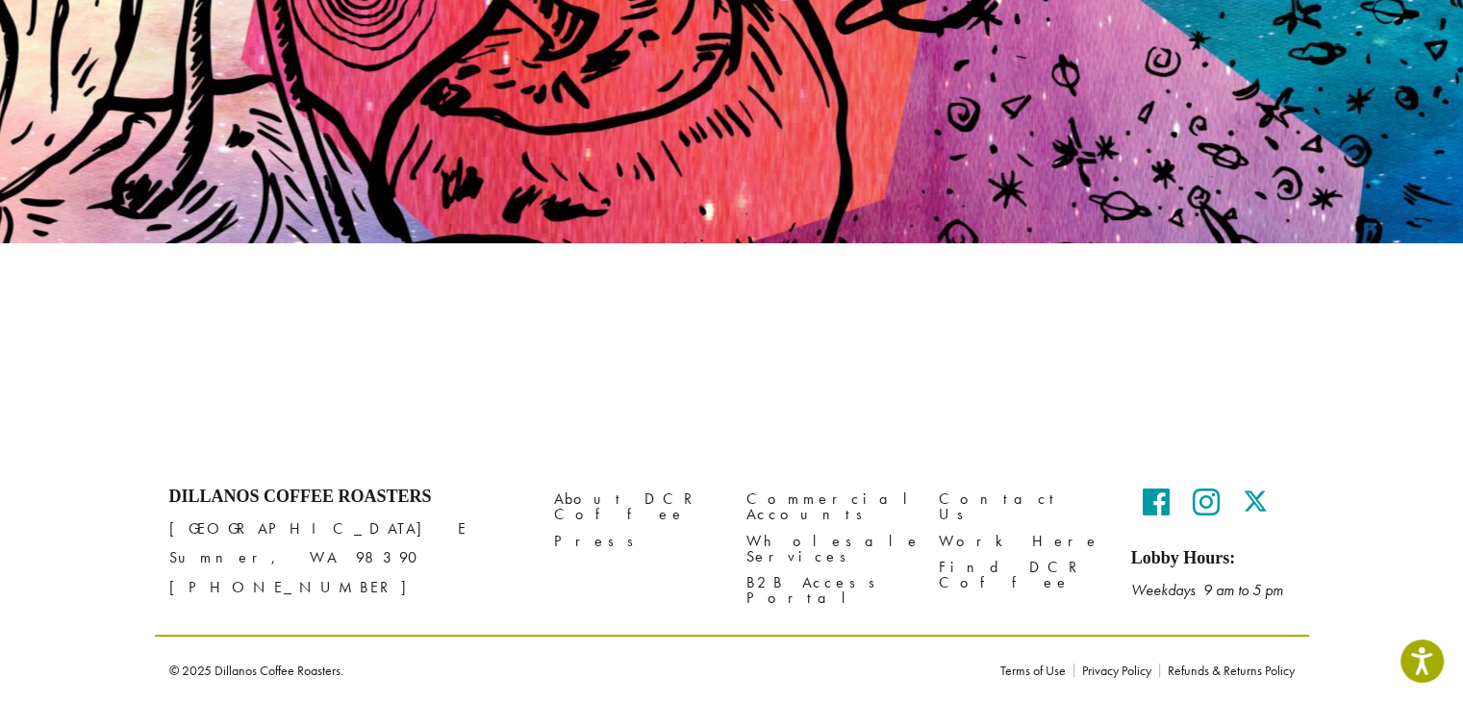
scroll to position [312, 0]
